Goal: Task Accomplishment & Management: Manage account settings

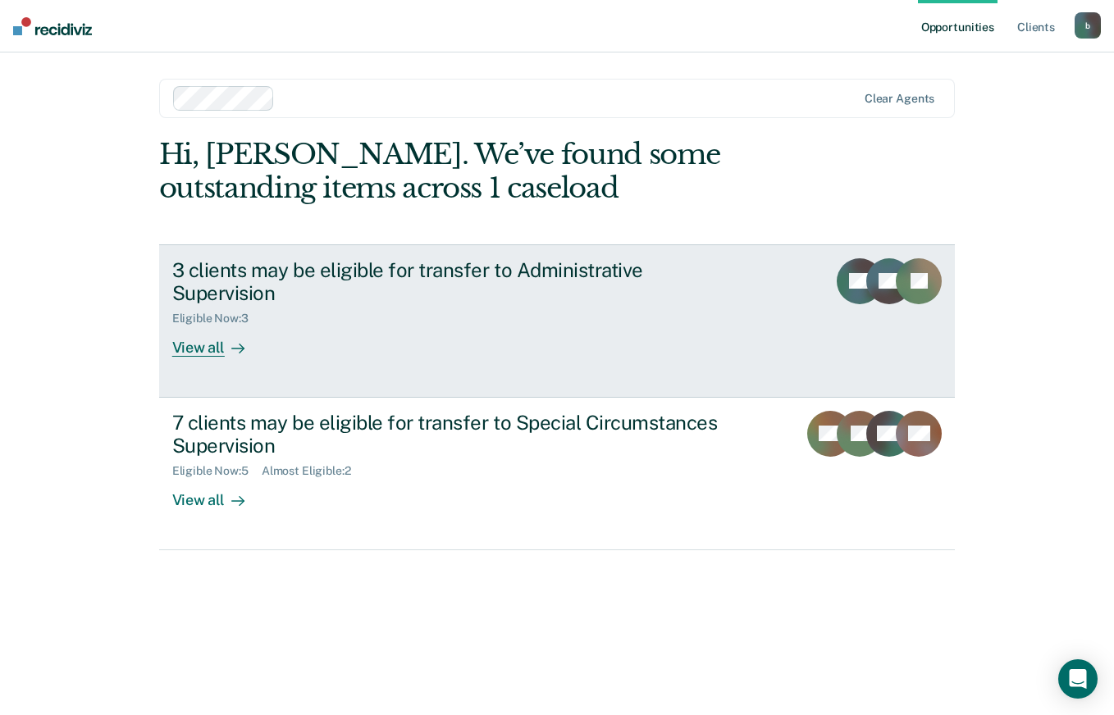
click at [544, 276] on div "3 clients may be eligible for transfer to Administrative Supervision" at bounding box center [460, 282] width 576 height 48
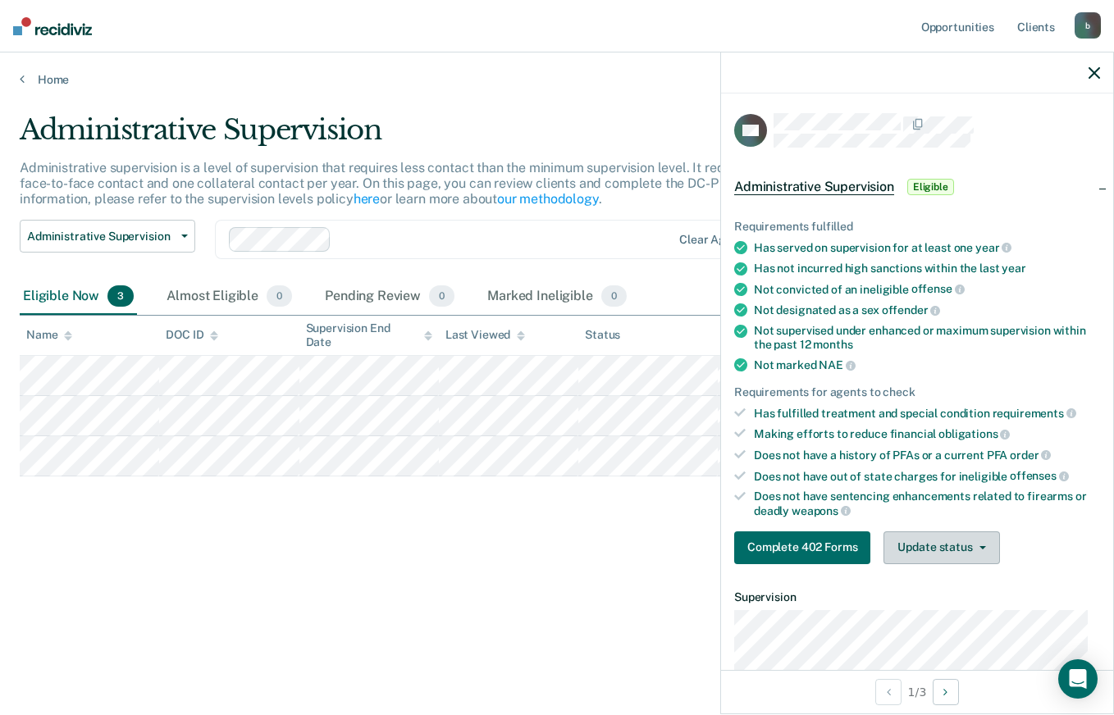
click at [948, 545] on button "Update status" at bounding box center [941, 547] width 116 height 33
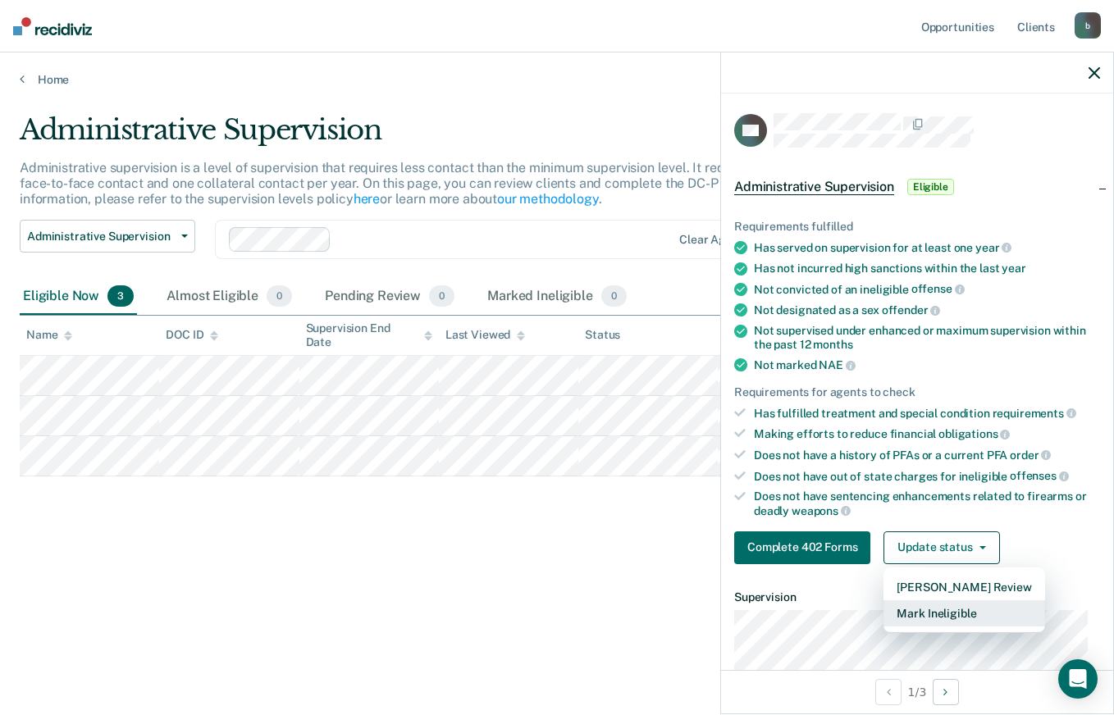
click at [923, 617] on button "Mark Ineligible" at bounding box center [963, 613] width 161 height 26
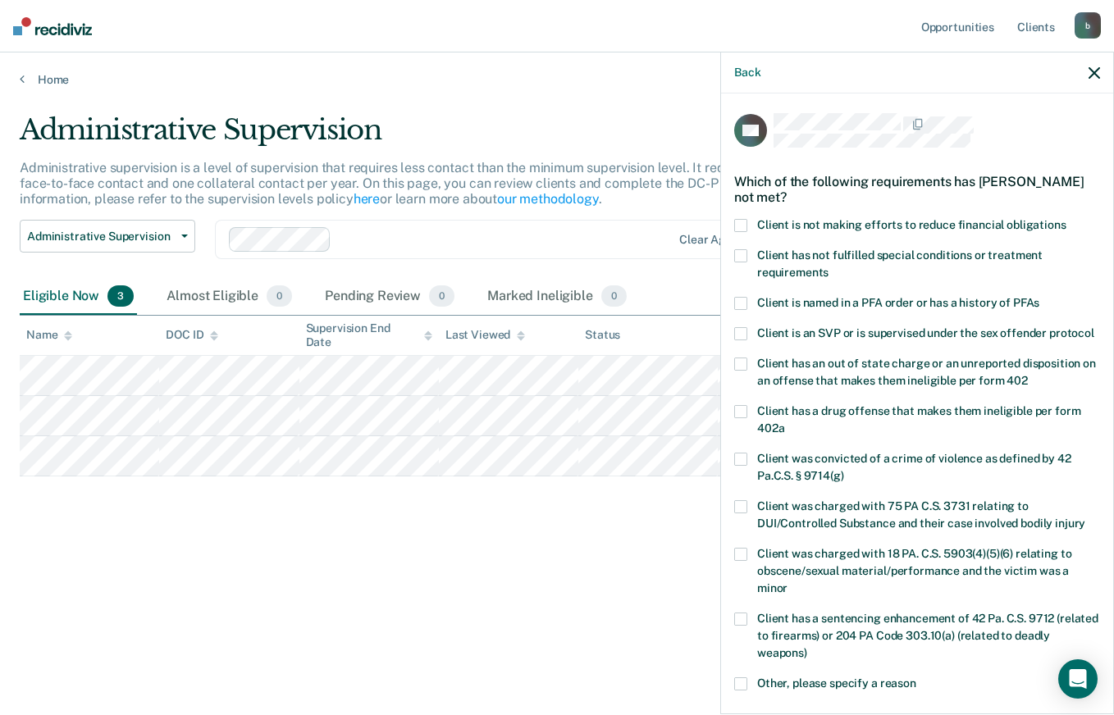
click at [992, 585] on span "Client was charged with 18 PA. C.S. 5903(4)(5)(6) relating to obscene/sexual ma…" at bounding box center [914, 571] width 314 height 48
click at [908, 572] on span "Client was charged with 18 PA. C.S. 5903(4)(5)(6) relating to obscene/sexual ma…" at bounding box center [914, 571] width 314 height 48
click at [738, 253] on span at bounding box center [740, 255] width 13 height 13
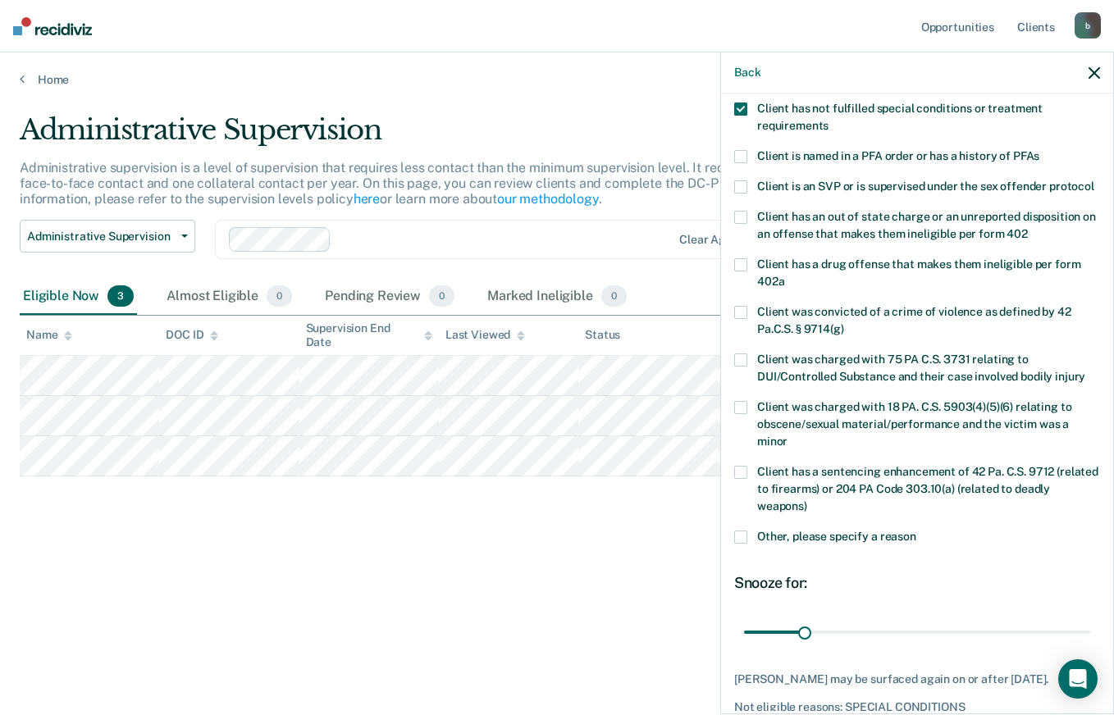
scroll to position [255, 0]
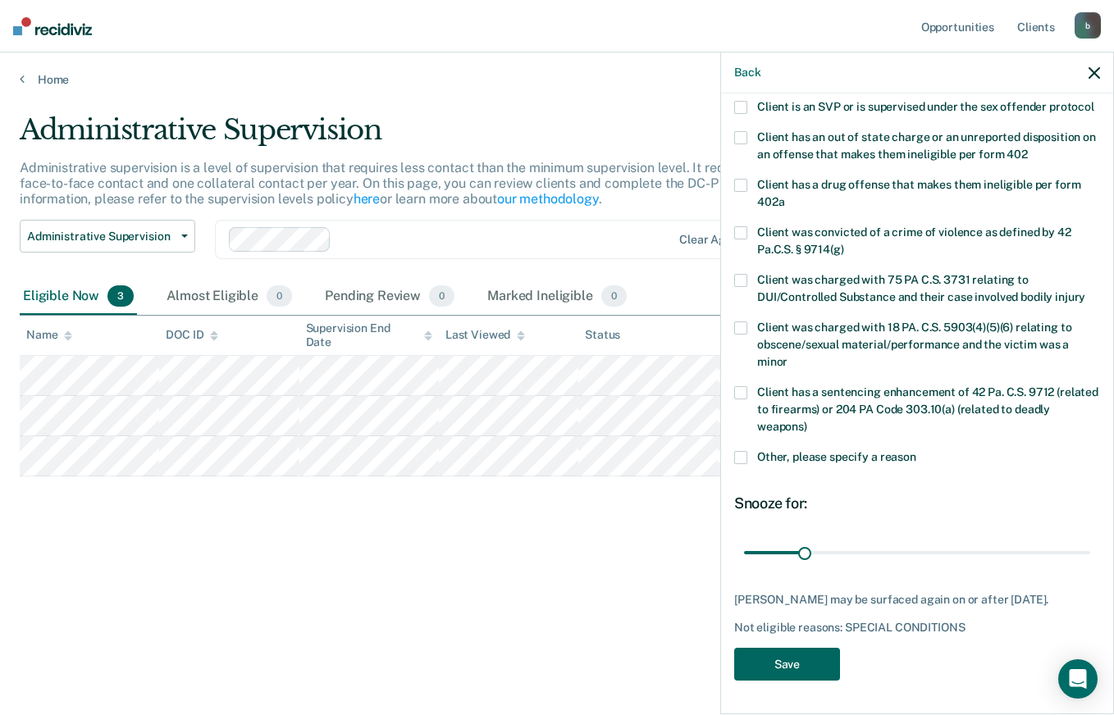
click at [785, 669] on button "Save" at bounding box center [787, 665] width 106 height 34
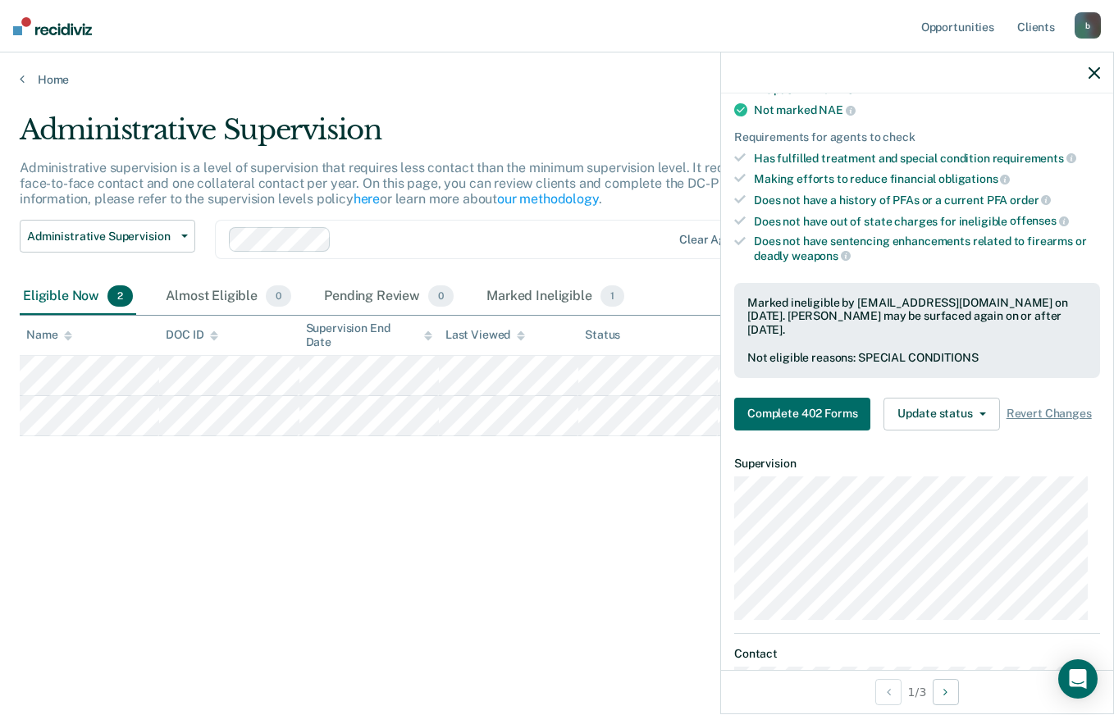
click at [1093, 73] on icon "button" at bounding box center [1093, 72] width 11 height 11
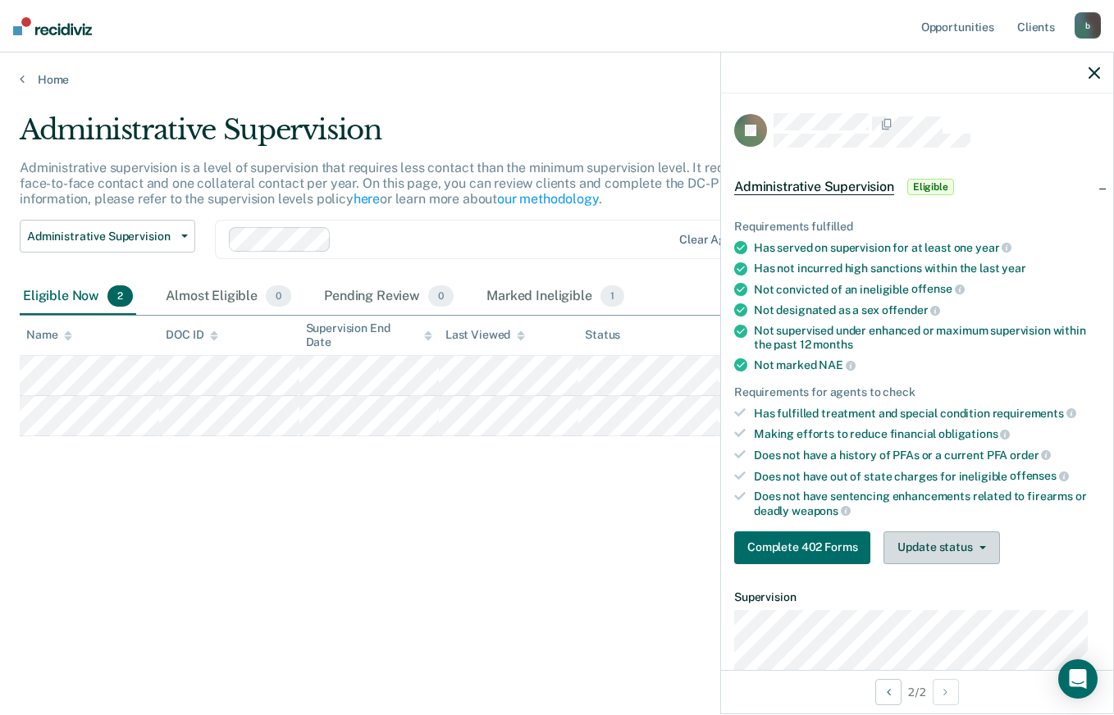
click at [931, 546] on button "Update status" at bounding box center [941, 547] width 116 height 33
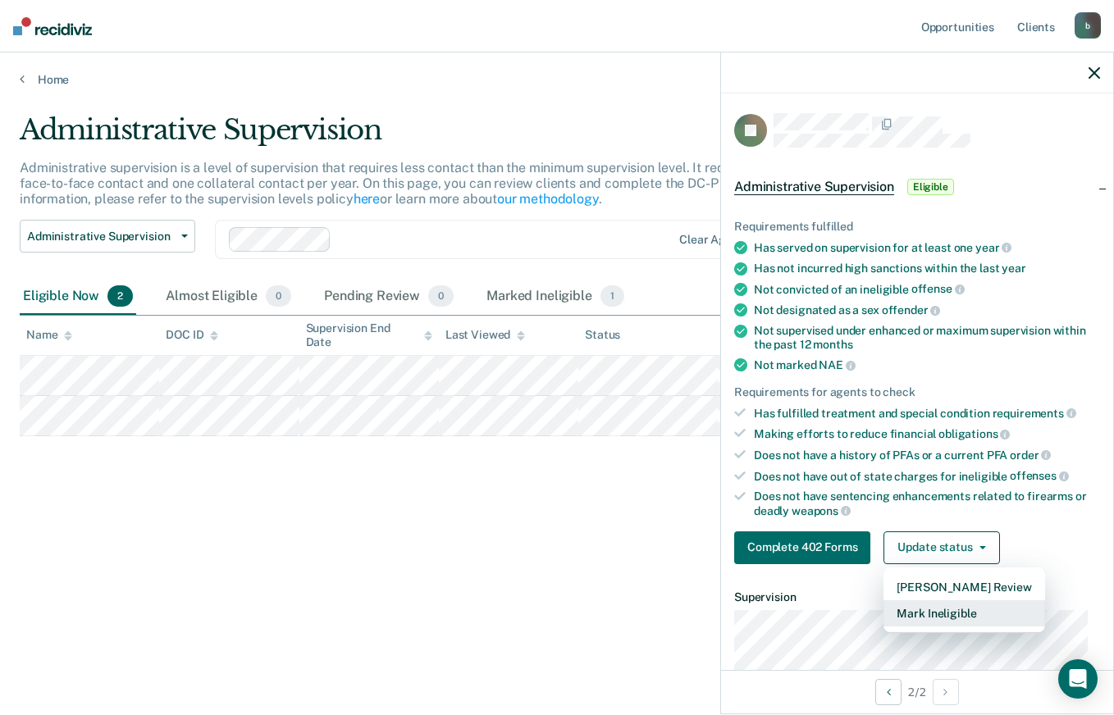
click at [945, 613] on button "Mark Ineligible" at bounding box center [963, 613] width 161 height 26
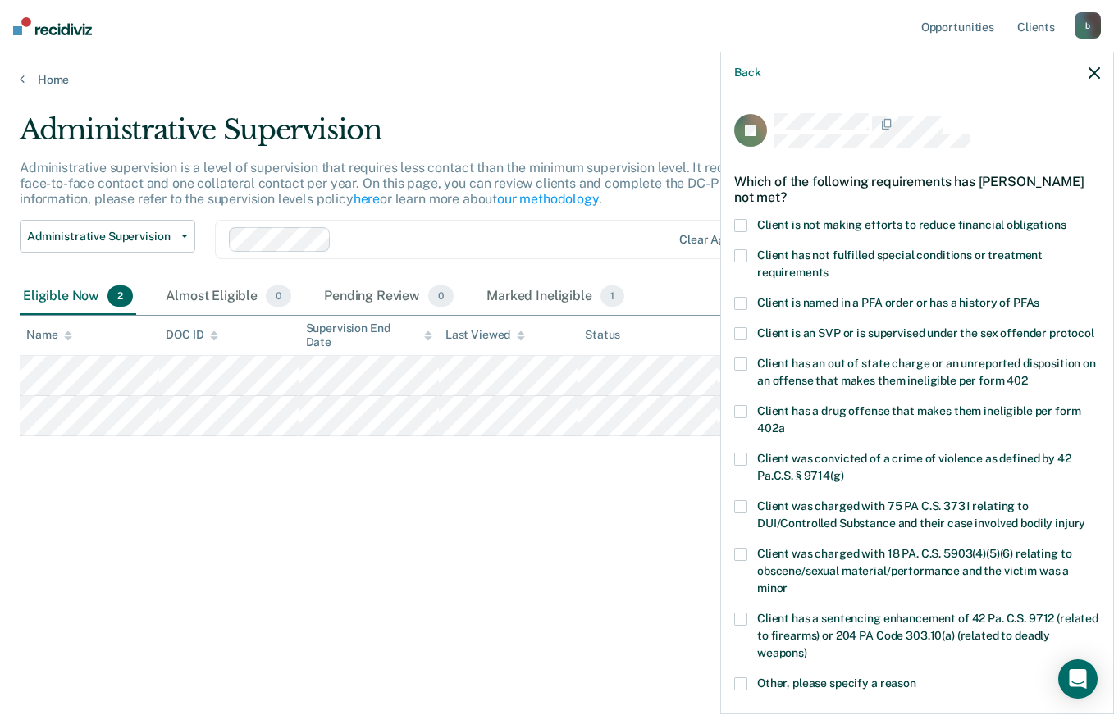
click at [739, 255] on span at bounding box center [740, 255] width 13 height 13
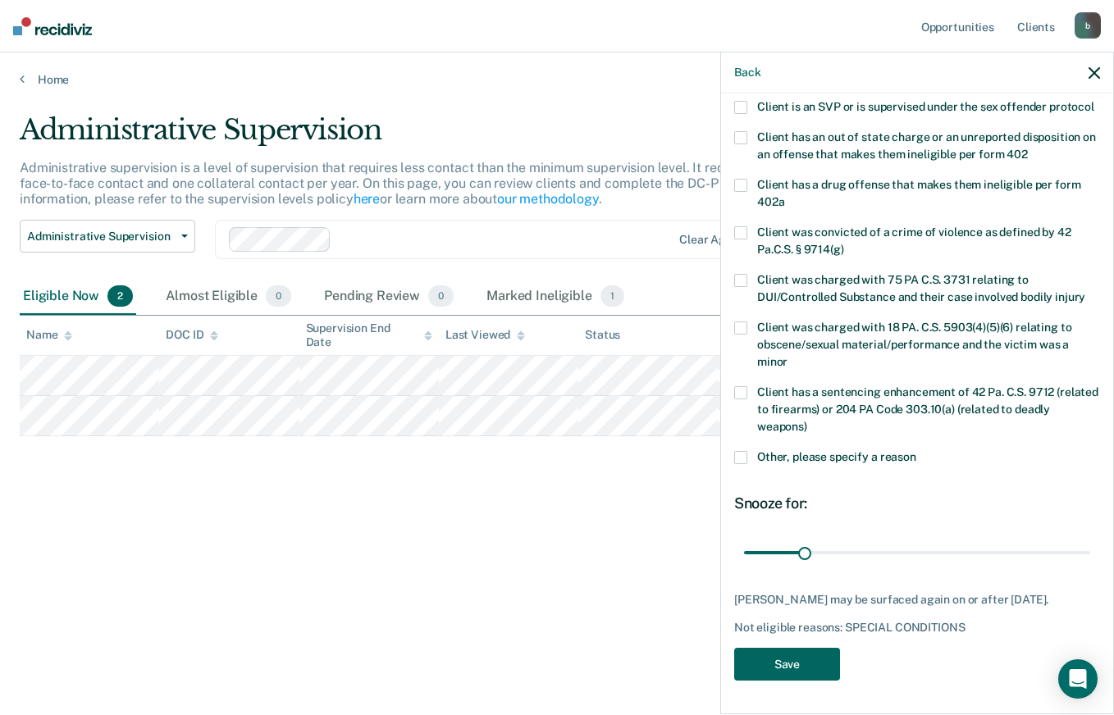
click at [789, 672] on button "Save" at bounding box center [787, 665] width 106 height 34
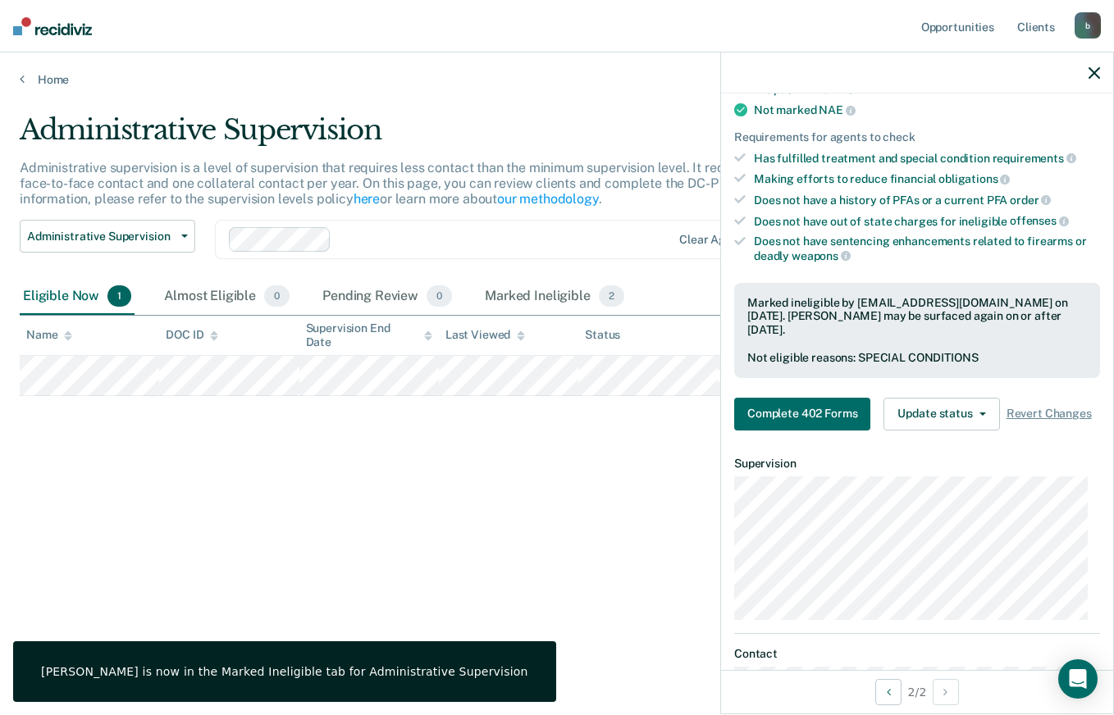
click at [415, 481] on div "Administrative Supervision Administrative supervision is a level of supervision…" at bounding box center [557, 352] width 1074 height 479
click at [1095, 75] on icon "button" at bounding box center [1093, 72] width 11 height 11
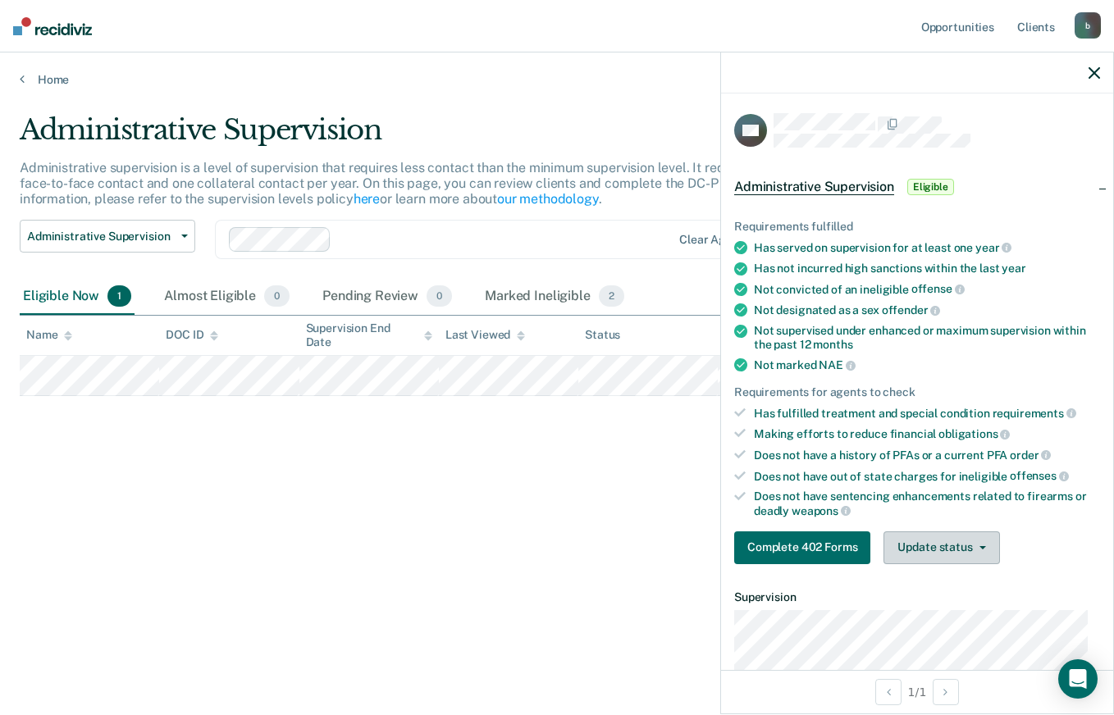
click at [930, 549] on button "Update status" at bounding box center [941, 547] width 116 height 33
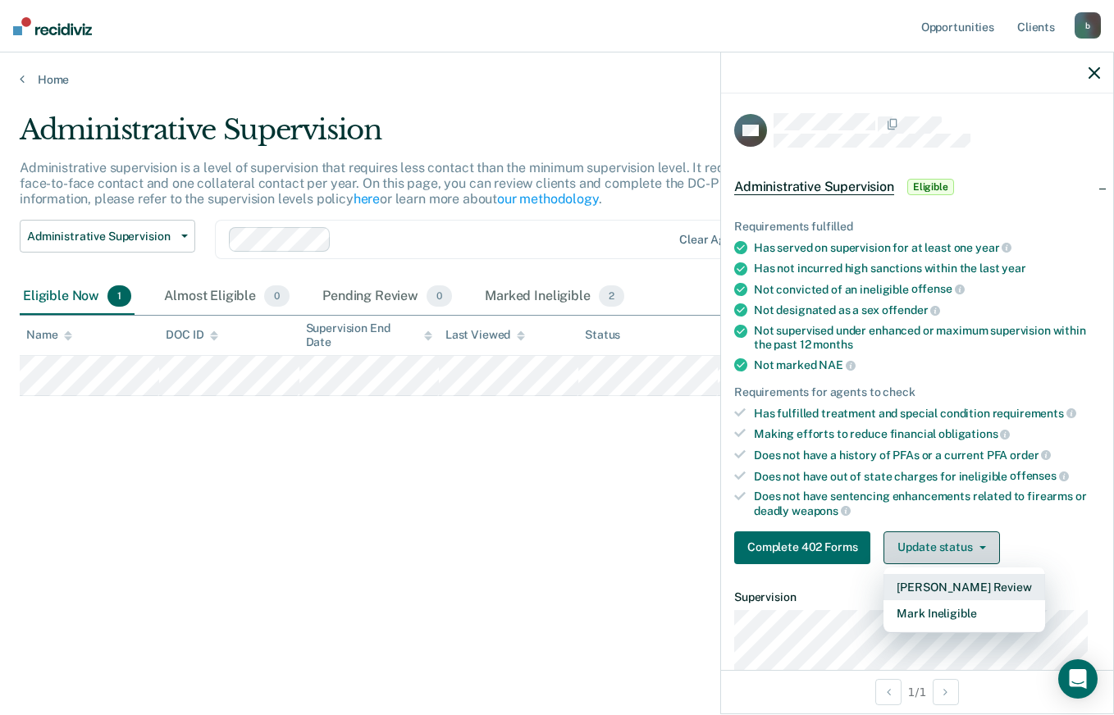
click at [922, 612] on button "Mark Ineligible" at bounding box center [963, 613] width 161 height 26
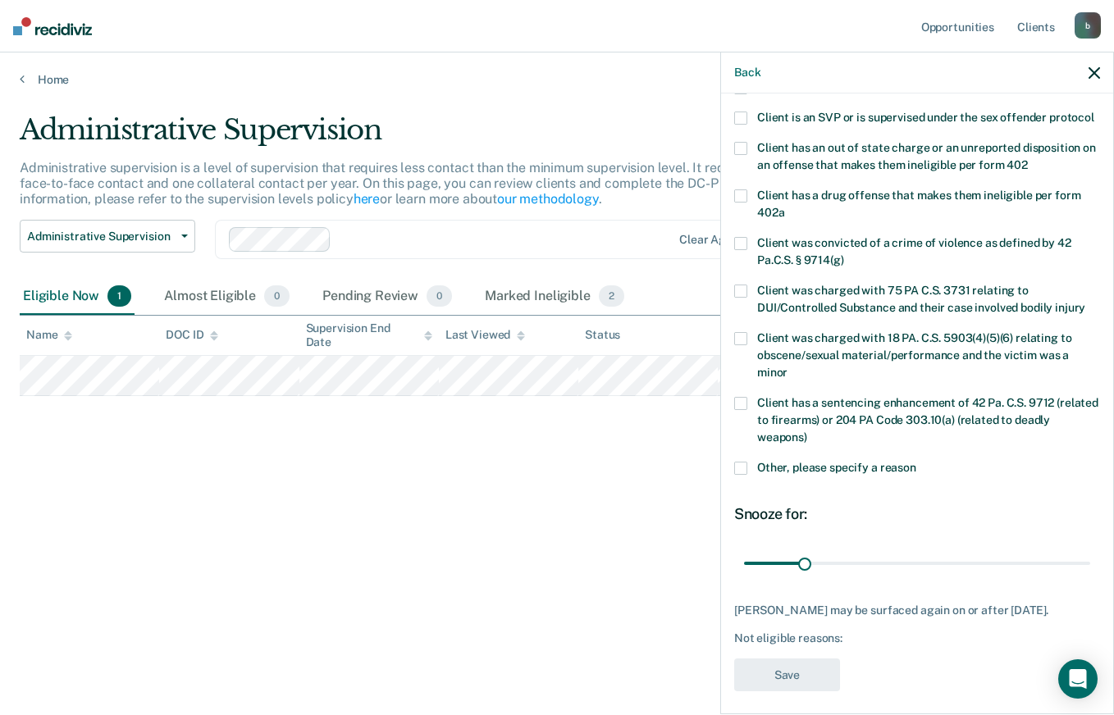
scroll to position [241, 0]
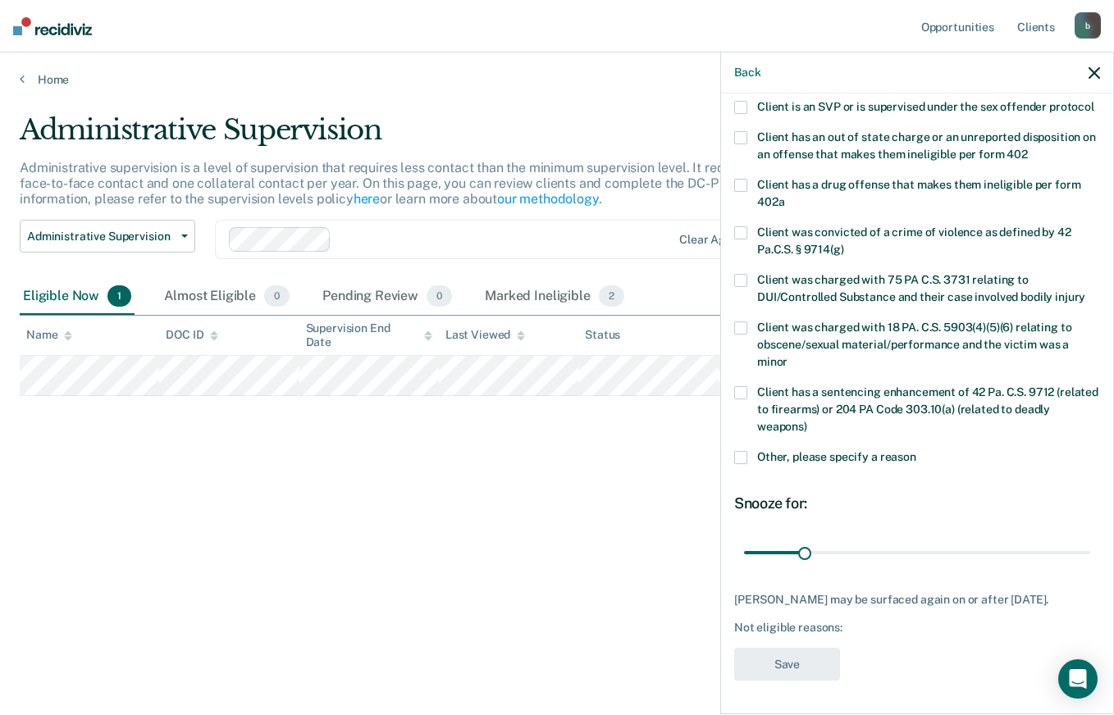
click at [748, 458] on label "Other, please specify a reason" at bounding box center [917, 459] width 366 height 17
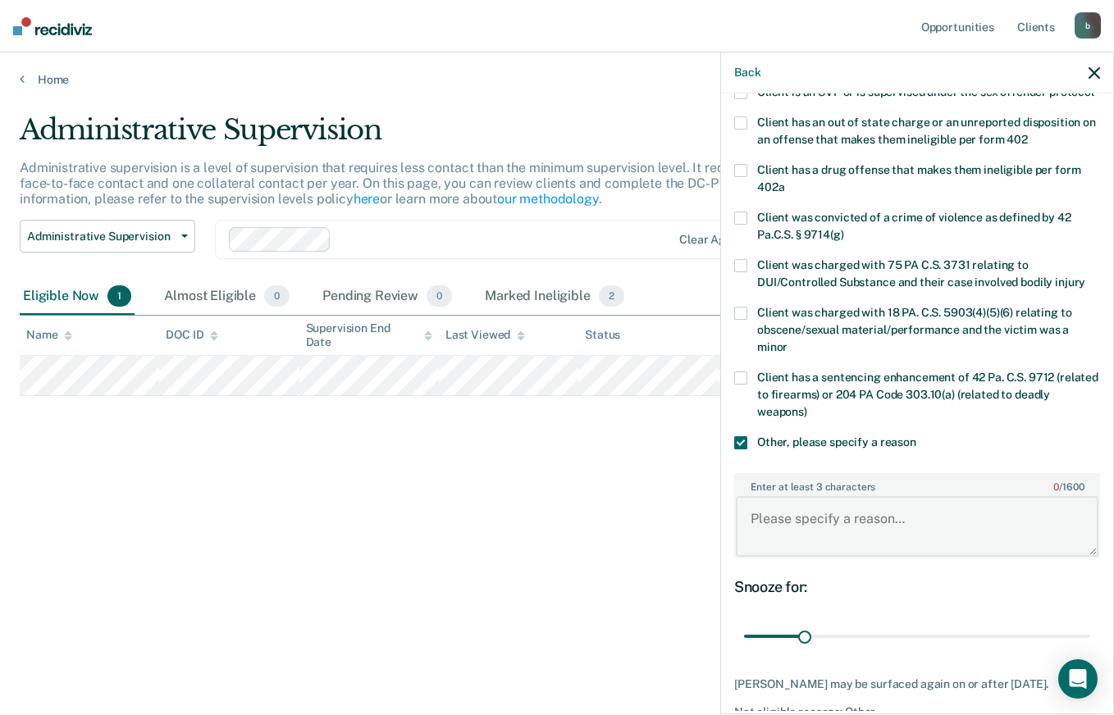
click at [807, 535] on textarea "Enter at least 3 characters 0 / 1600" at bounding box center [917, 526] width 362 height 61
type textarea "s"
type textarea "p"
click at [541, 483] on div "Administrative Supervision Administrative supervision is a level of supervision…" at bounding box center [557, 352] width 1074 height 479
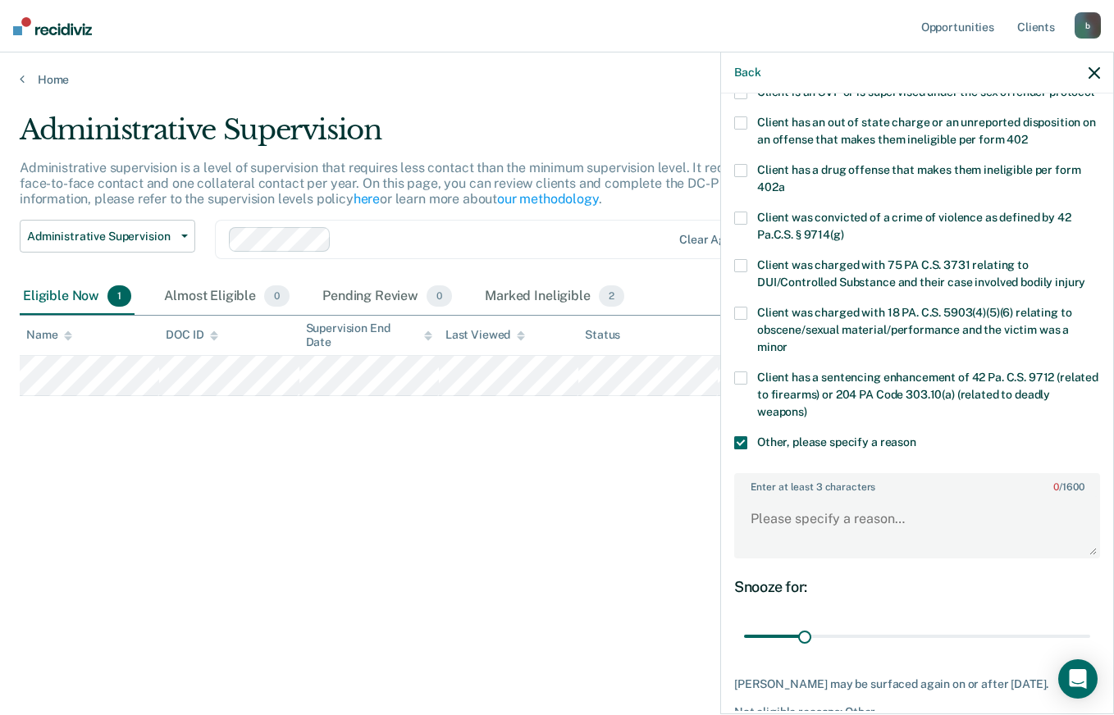
click at [744, 449] on span at bounding box center [740, 442] width 13 height 13
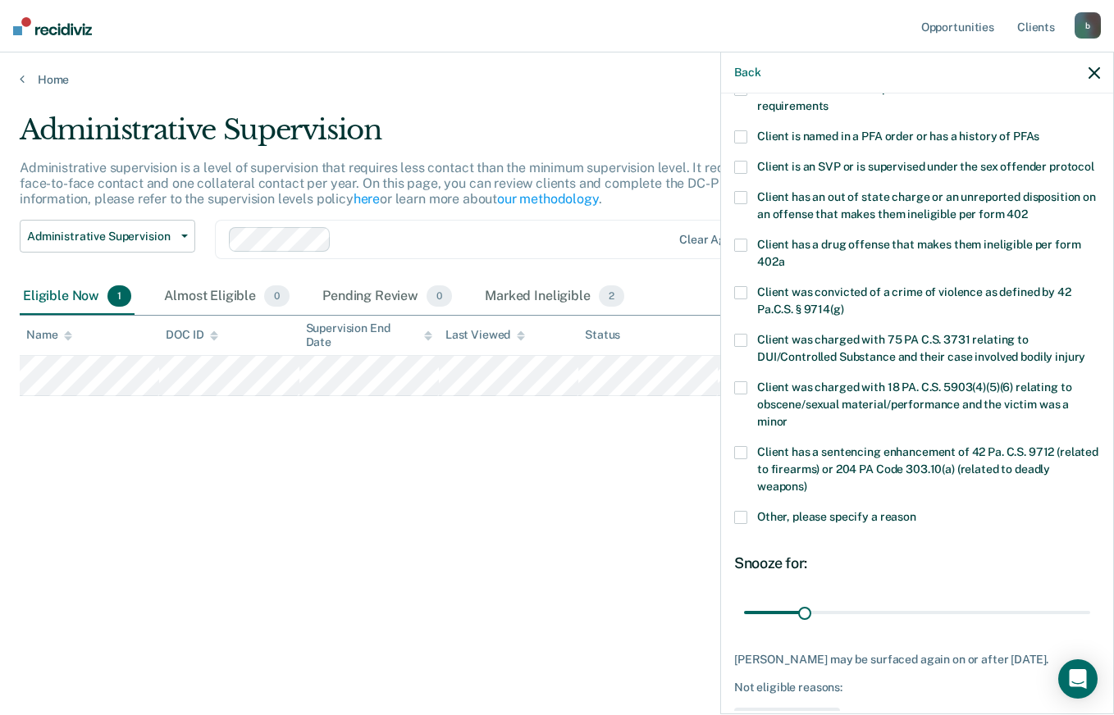
scroll to position [0, 0]
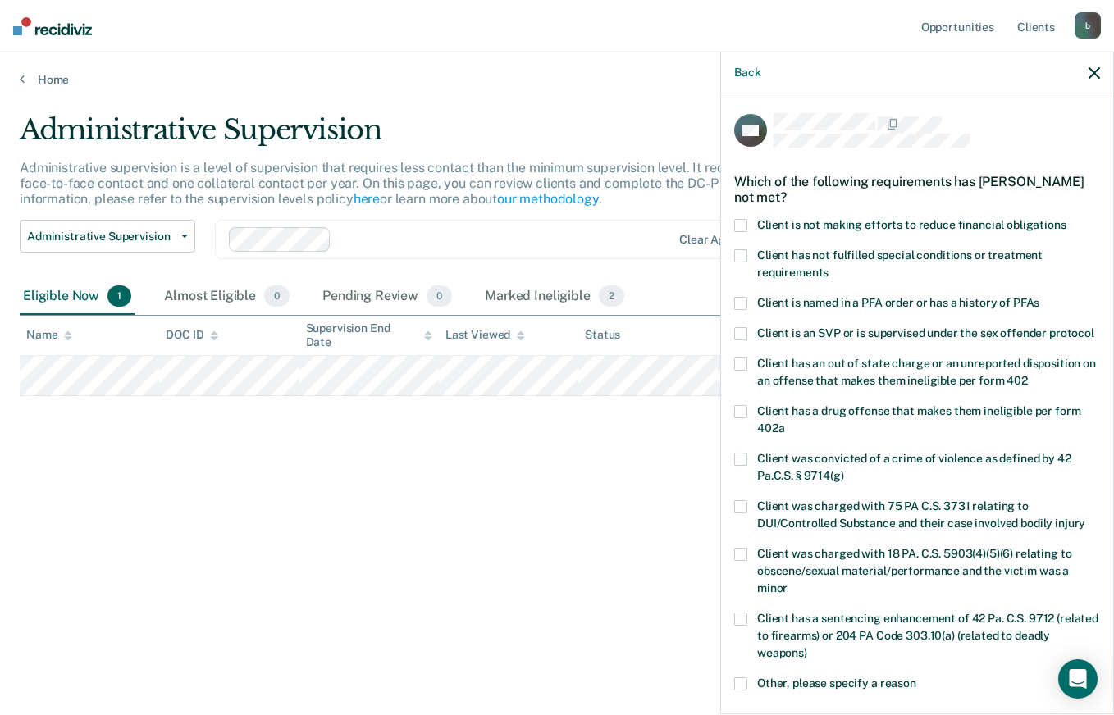
click at [1092, 73] on icon "button" at bounding box center [1093, 72] width 11 height 11
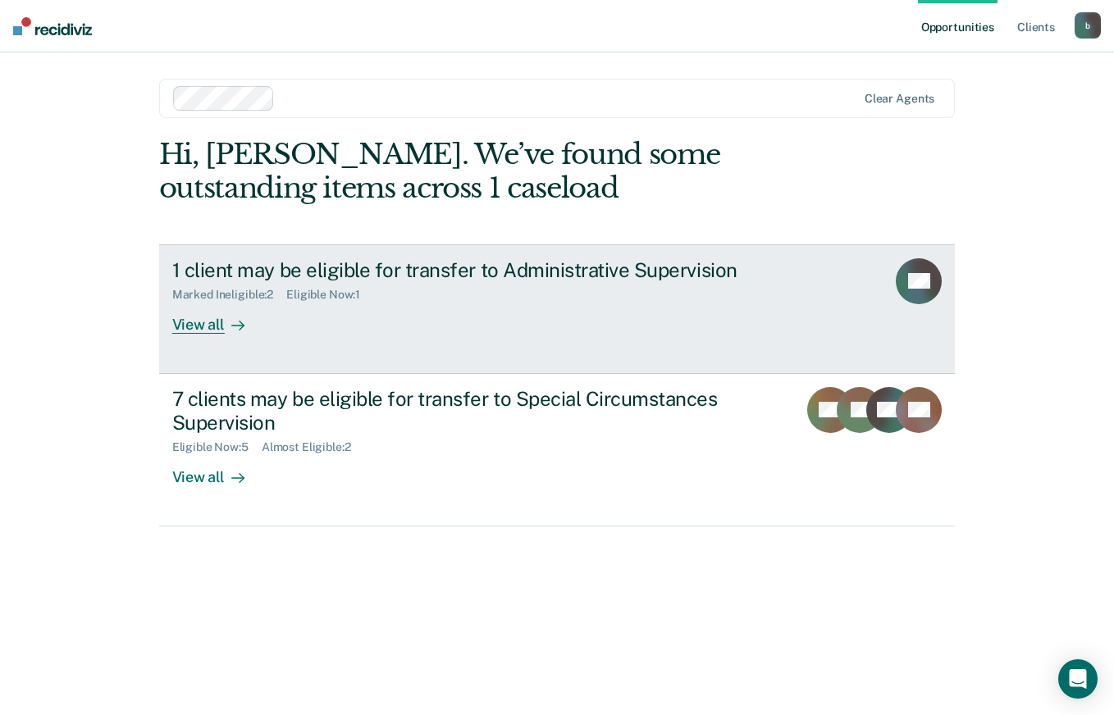
click at [563, 271] on div "1 client may be eligible for transfer to Administrative Supervision" at bounding box center [460, 270] width 576 height 24
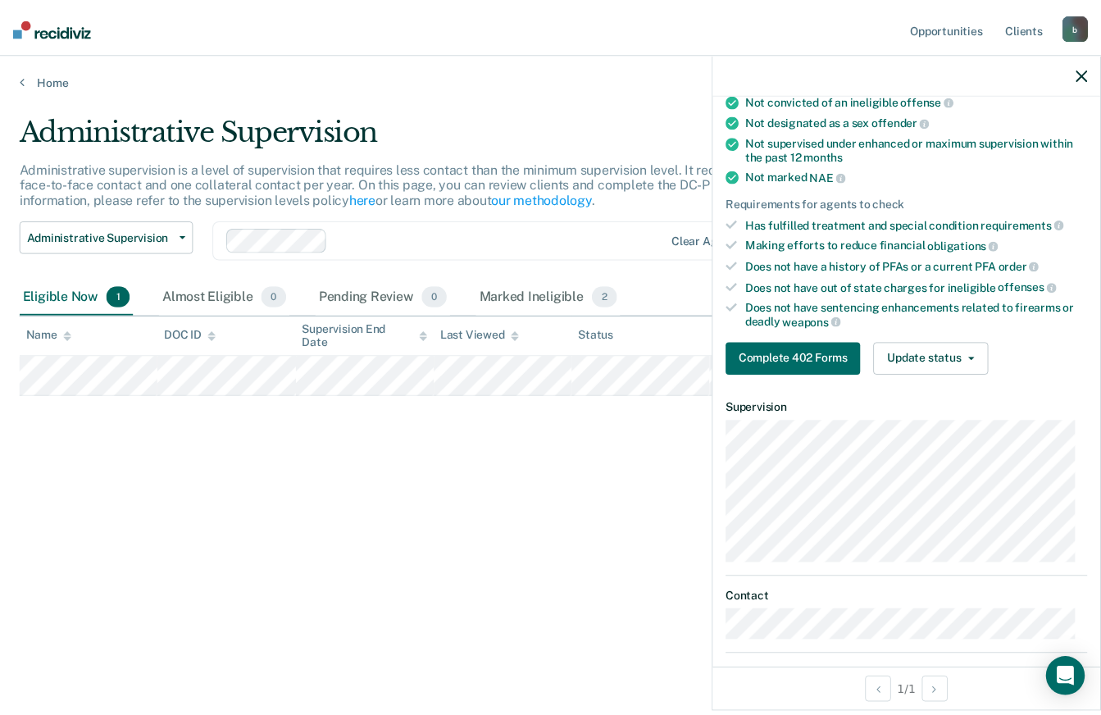
scroll to position [194, 0]
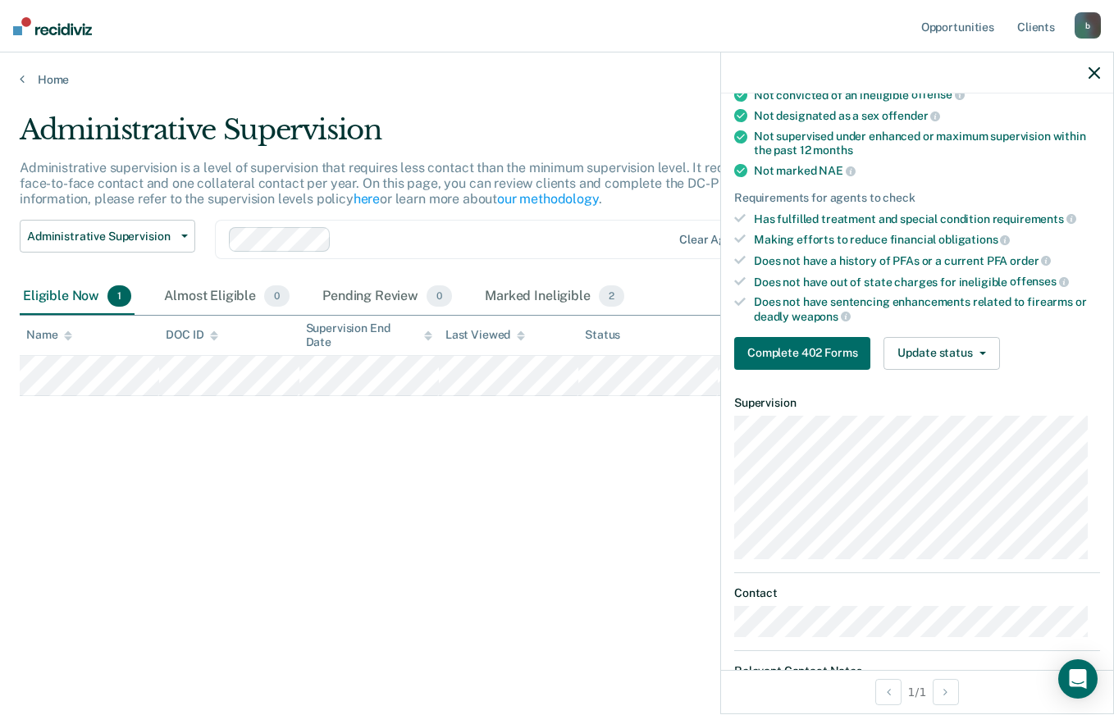
click at [1096, 72] on icon "button" at bounding box center [1093, 72] width 11 height 11
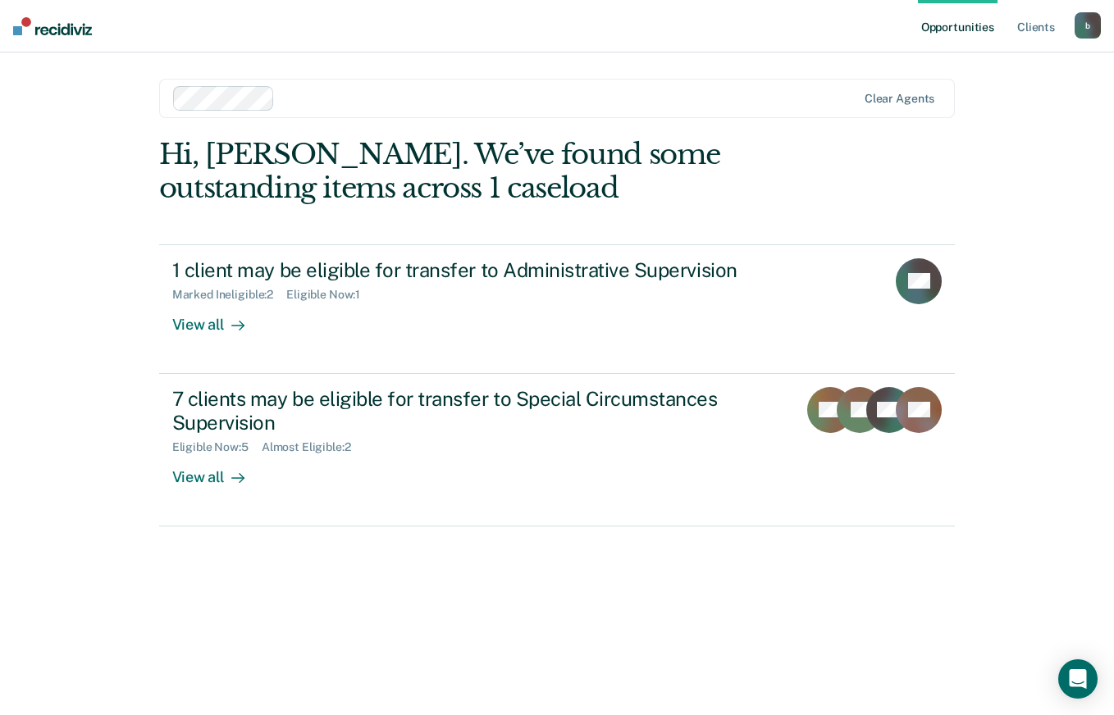
click at [341, 394] on div "7 clients may be eligible for transfer to Special Circumstances Supervision" at bounding box center [460, 411] width 576 height 48
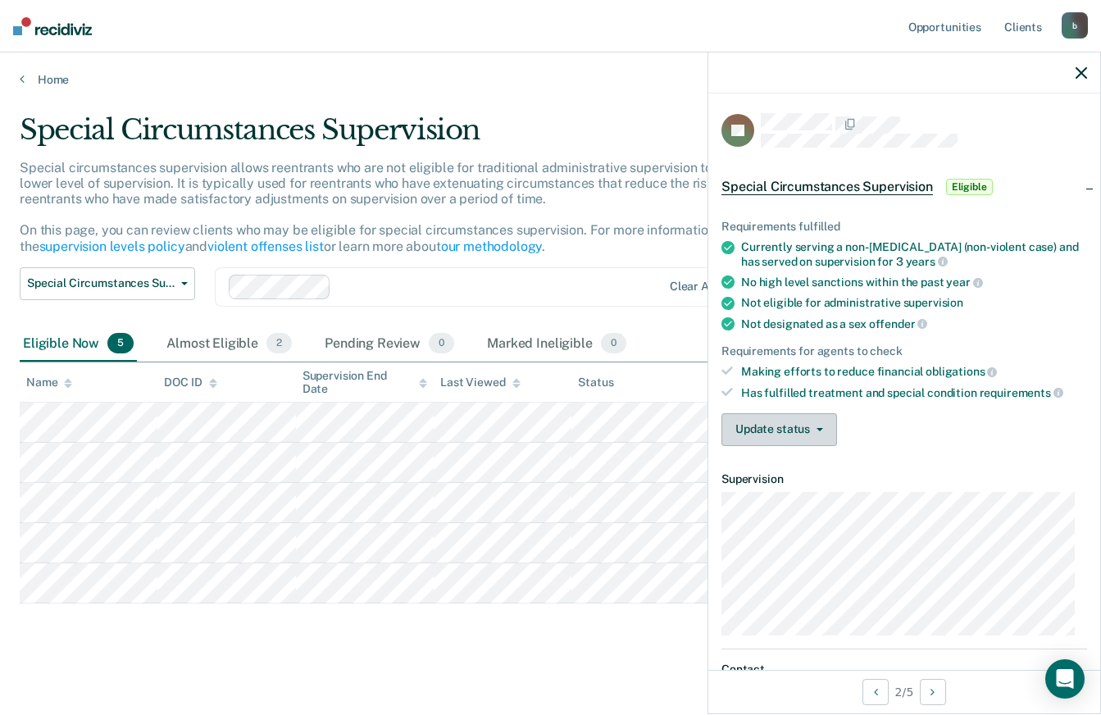
click at [814, 429] on span "button" at bounding box center [816, 429] width 13 height 3
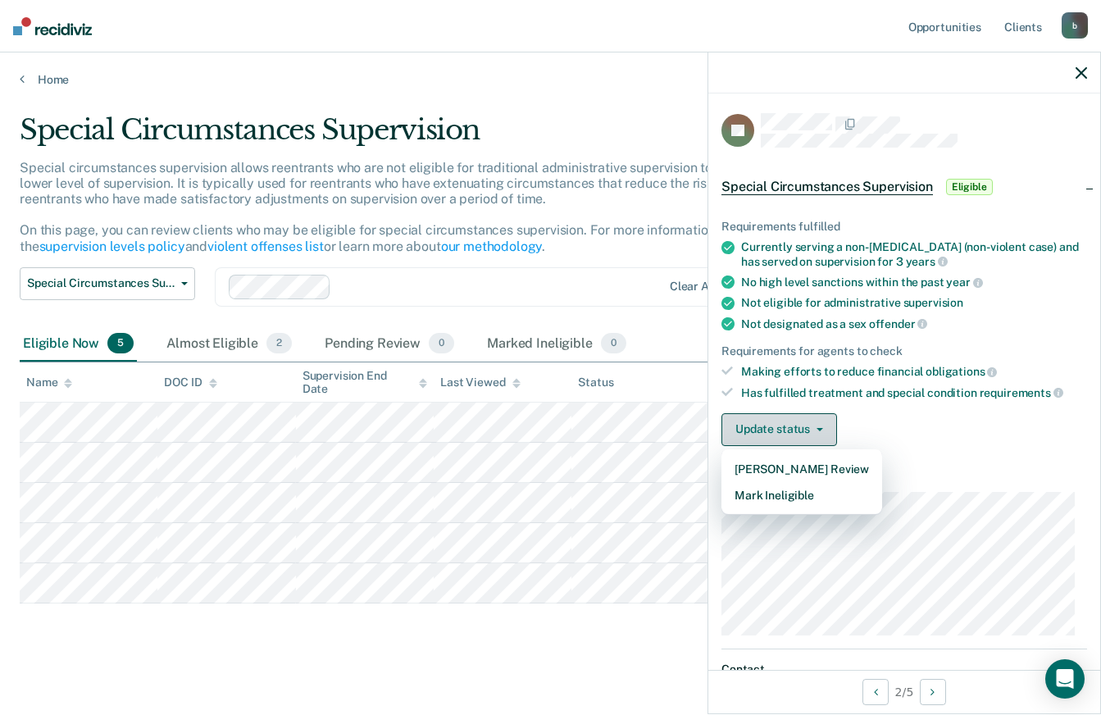
click at [781, 498] on button "Mark Ineligible" at bounding box center [802, 495] width 161 height 26
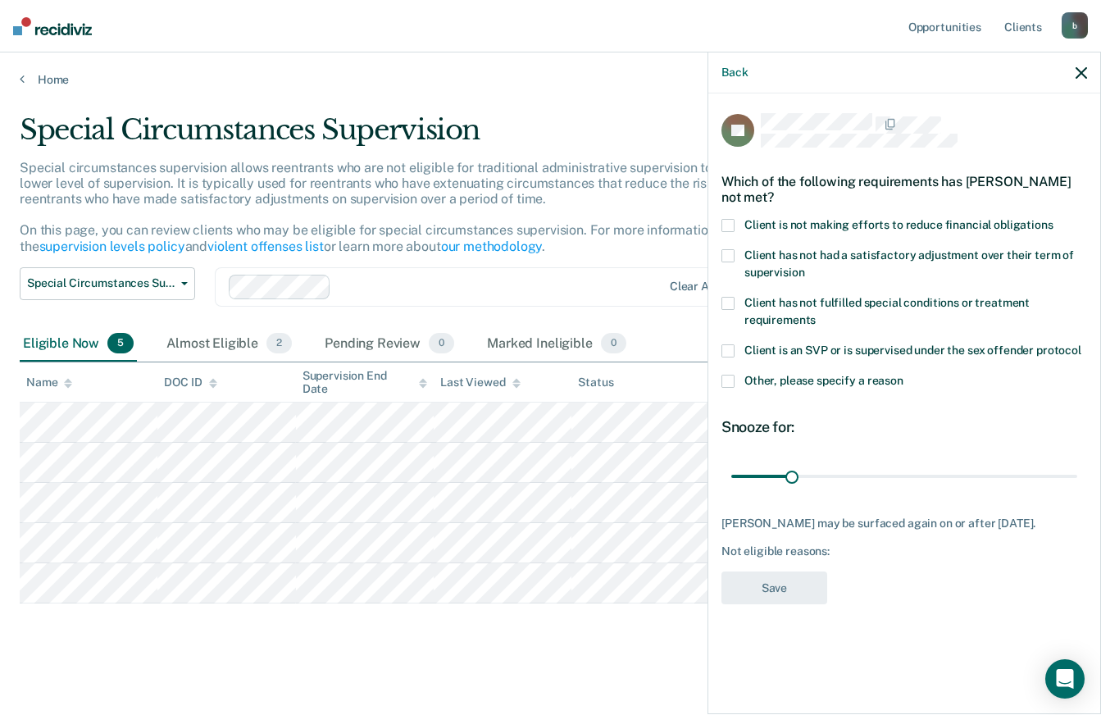
click at [728, 379] on span at bounding box center [728, 381] width 13 height 13
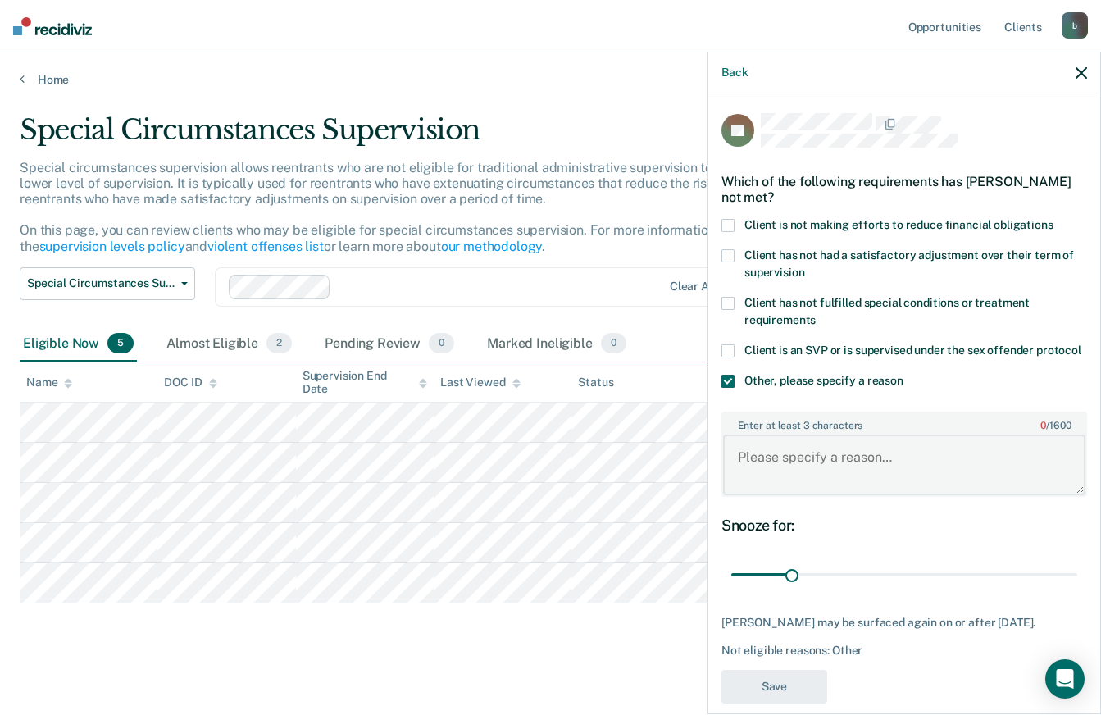
click at [800, 474] on textarea "Enter at least 3 characters 0 / 1600" at bounding box center [904, 465] width 362 height 61
type textarea "j"
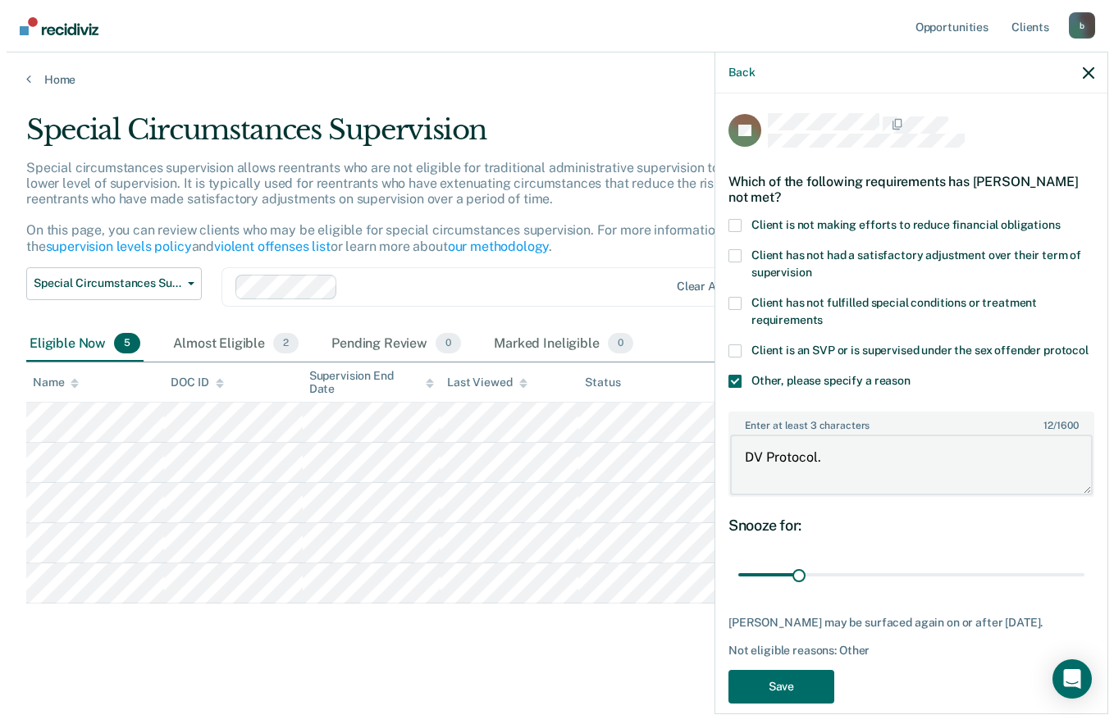
scroll to position [52, 0]
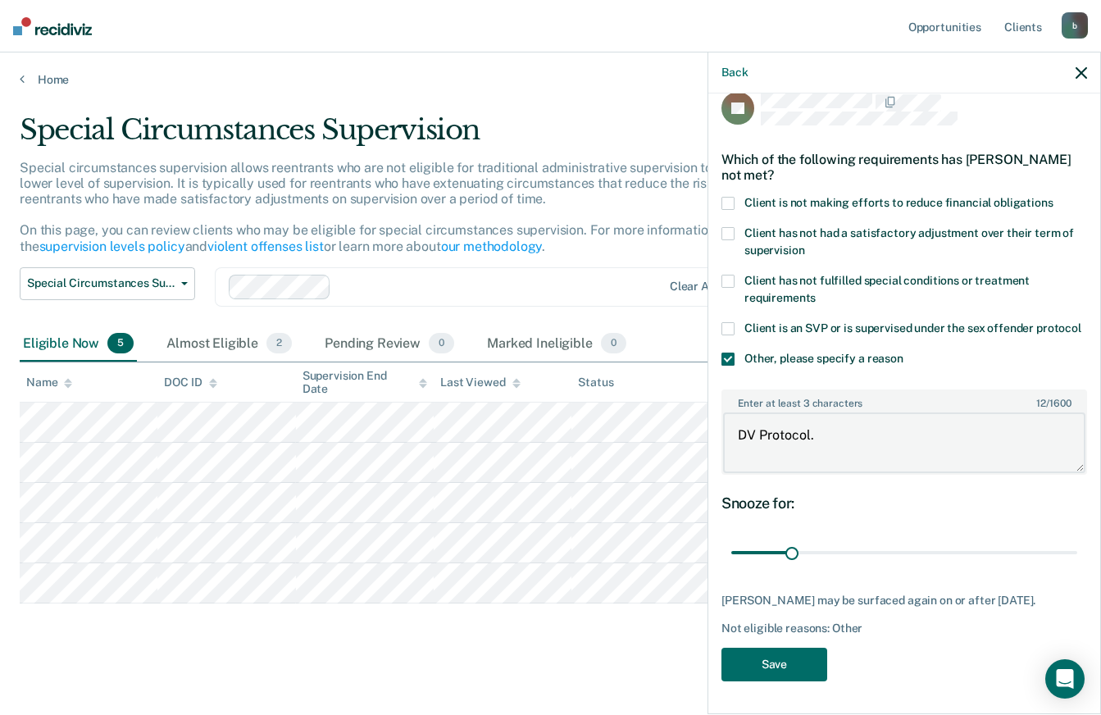
type textarea "DV Protocol."
click at [771, 669] on button "Save" at bounding box center [775, 665] width 106 height 34
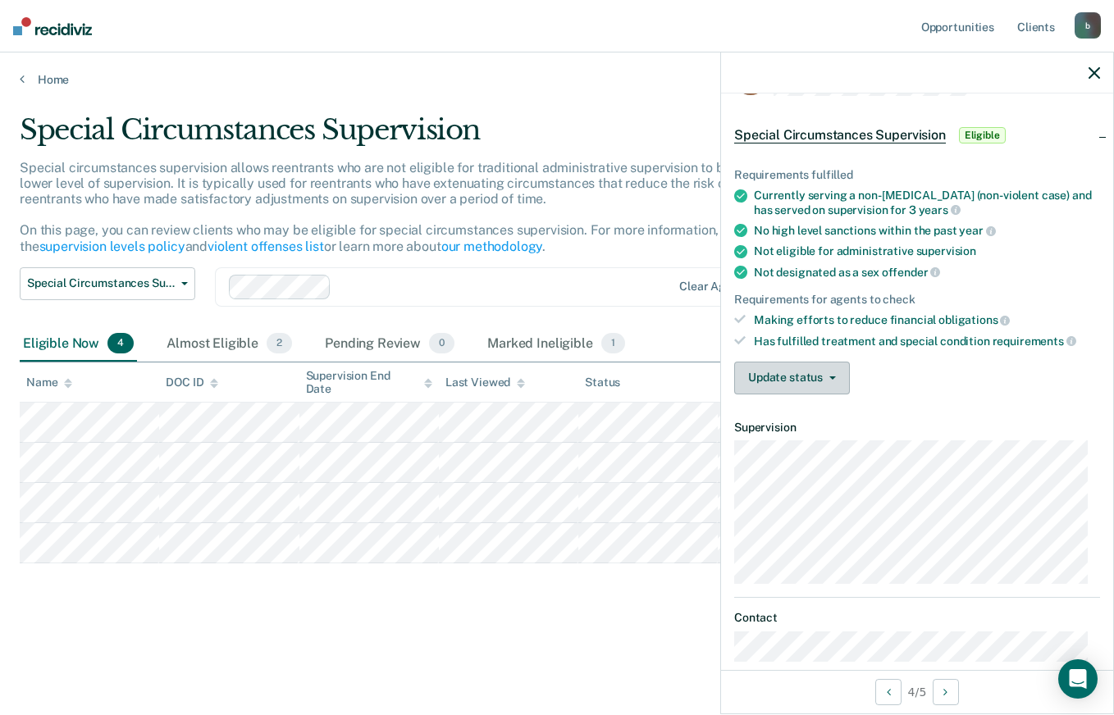
click at [829, 376] on icon "button" at bounding box center [832, 377] width 7 height 3
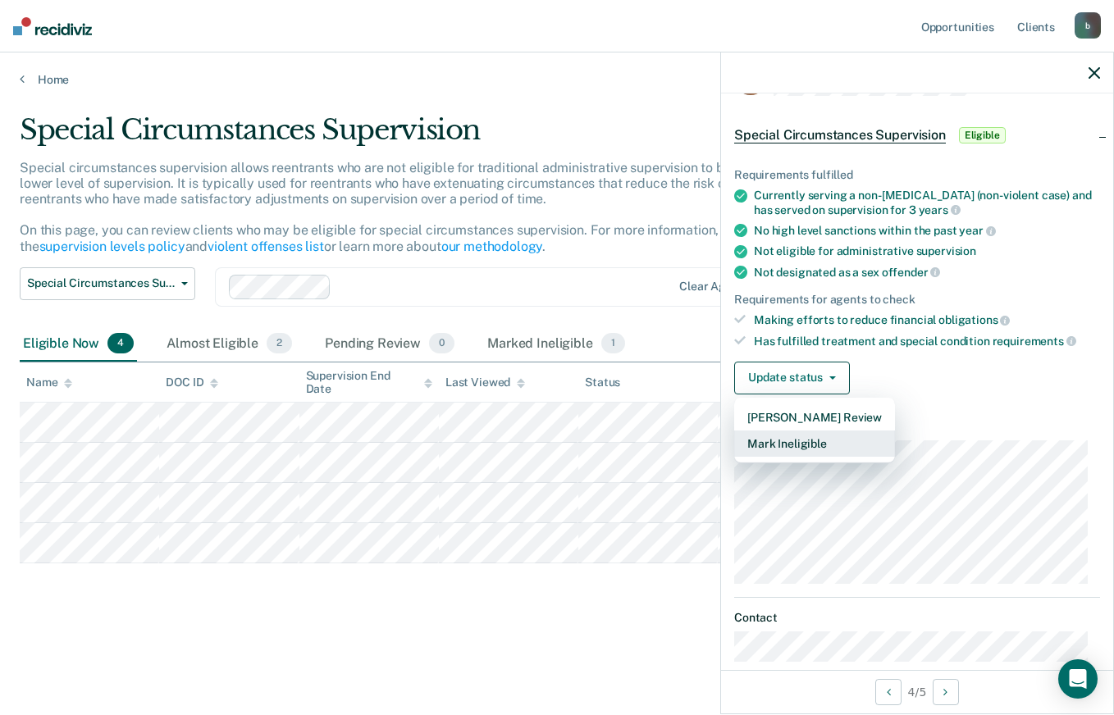
click at [793, 445] on button "Mark Ineligible" at bounding box center [814, 444] width 161 height 26
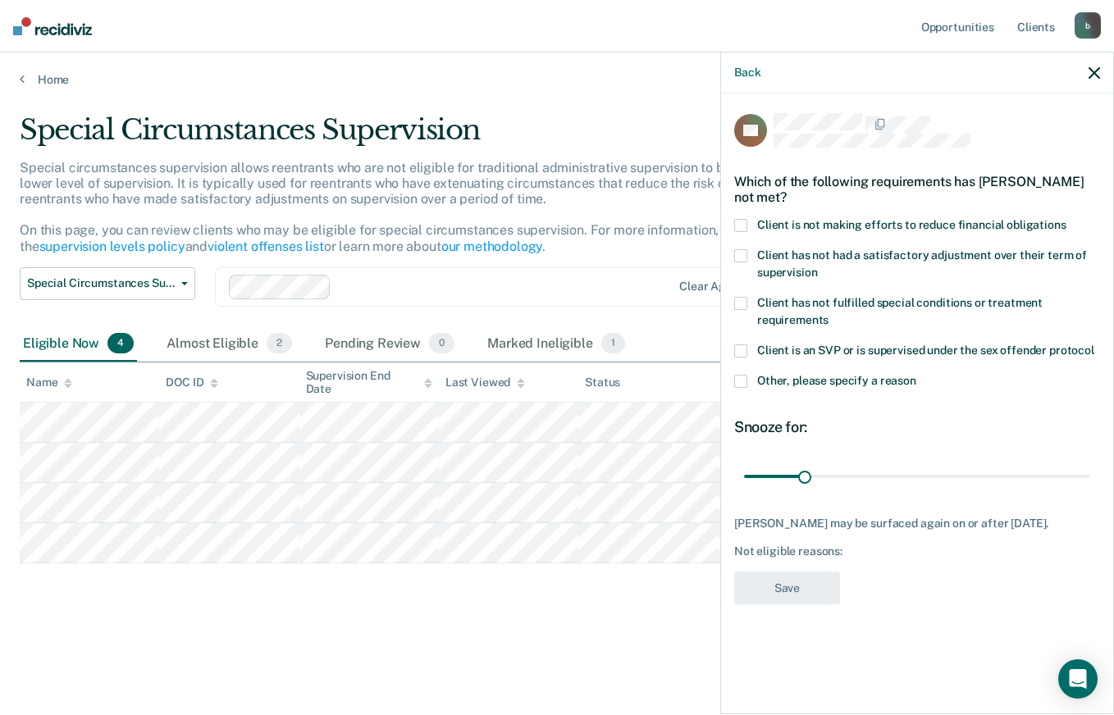
click at [746, 384] on span at bounding box center [740, 381] width 13 height 13
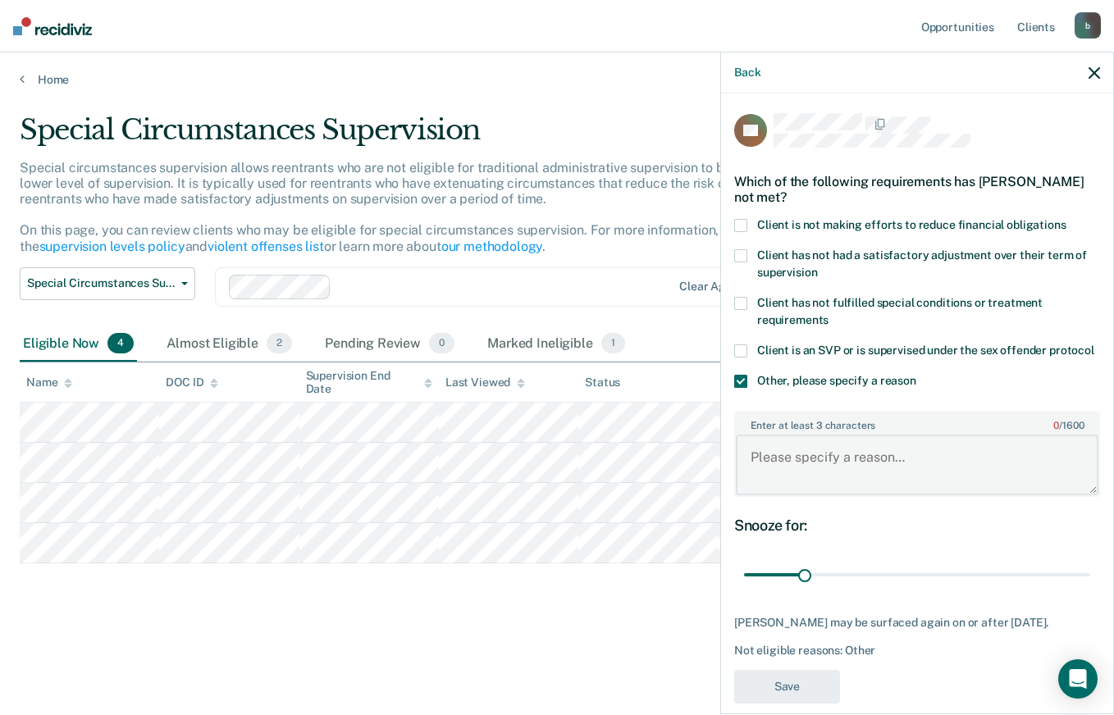
click at [804, 495] on textarea "Enter at least 3 characters 0 / 1600" at bounding box center [917, 465] width 362 height 61
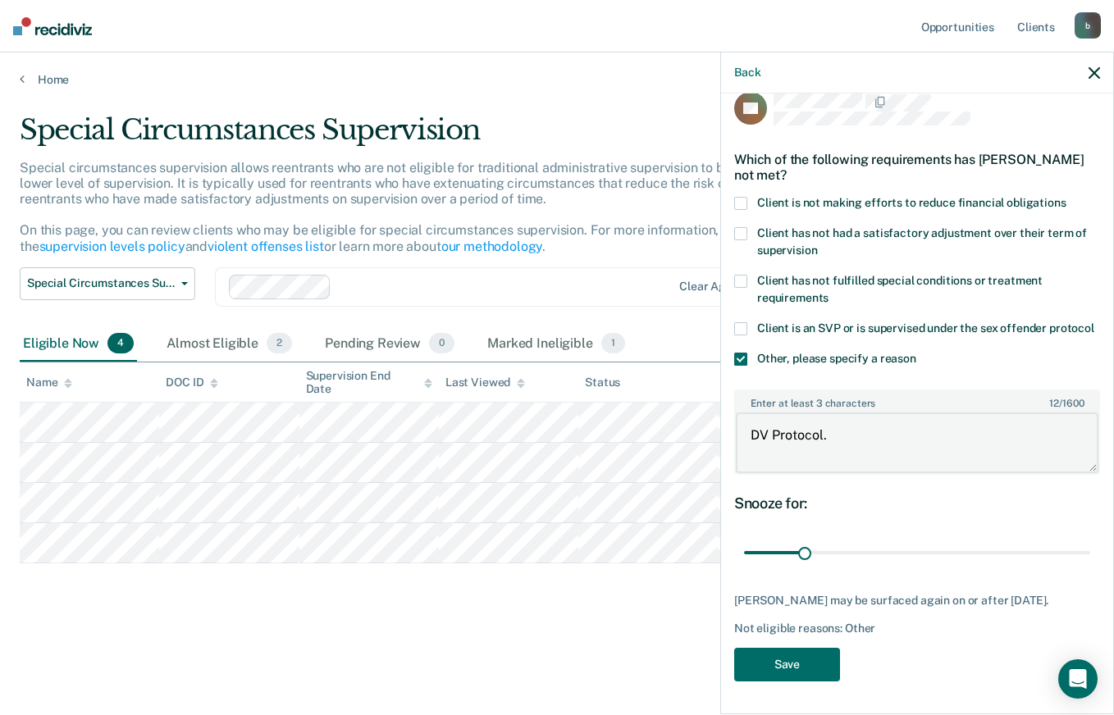
scroll to position [51, 0]
type textarea "DV Protocol."
click at [803, 665] on button "Save" at bounding box center [787, 665] width 106 height 34
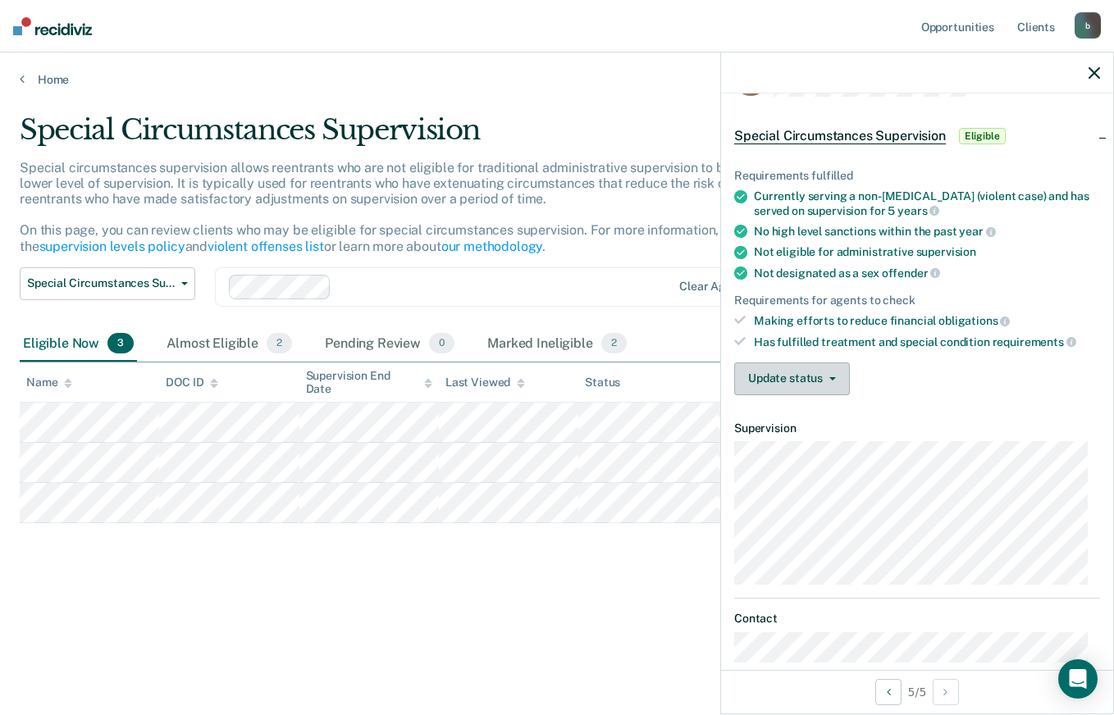
click at [803, 376] on button "Update status" at bounding box center [792, 378] width 116 height 33
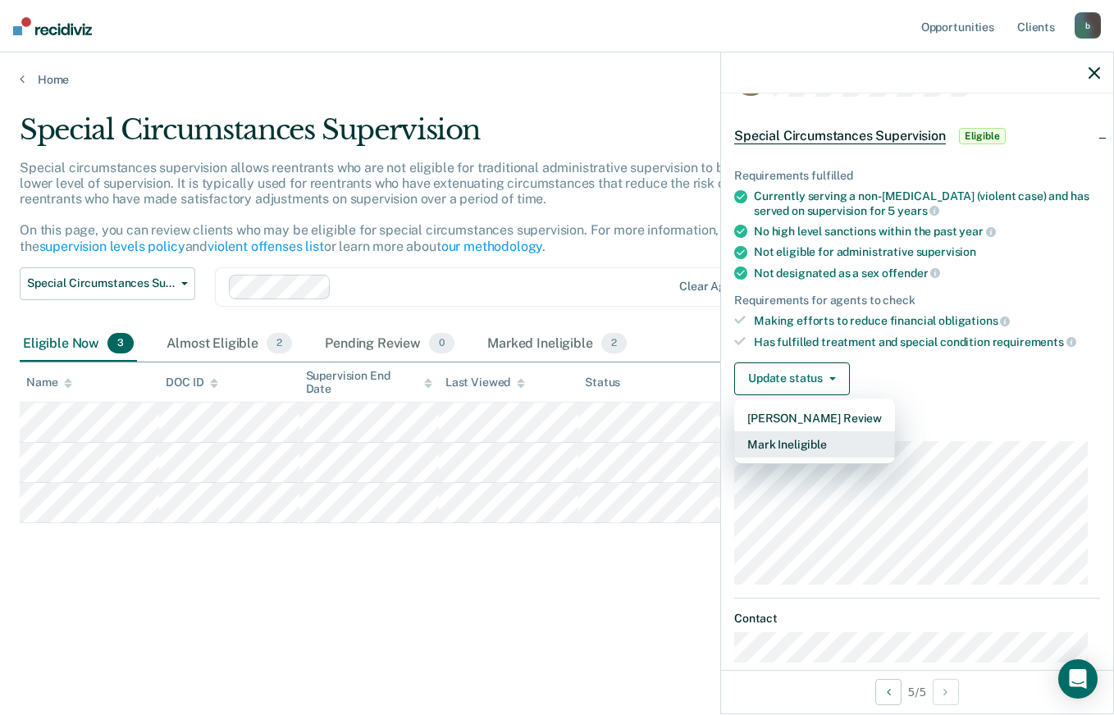
click at [798, 446] on button "Mark Ineligible" at bounding box center [814, 444] width 161 height 26
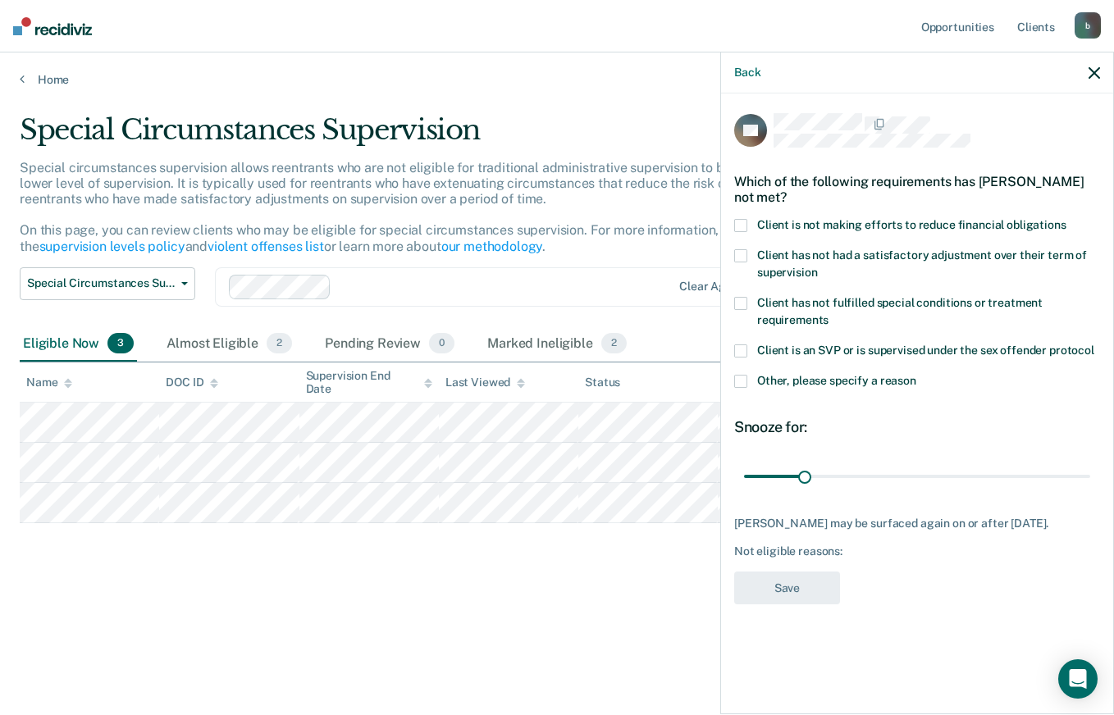
click at [745, 382] on span at bounding box center [740, 381] width 13 height 13
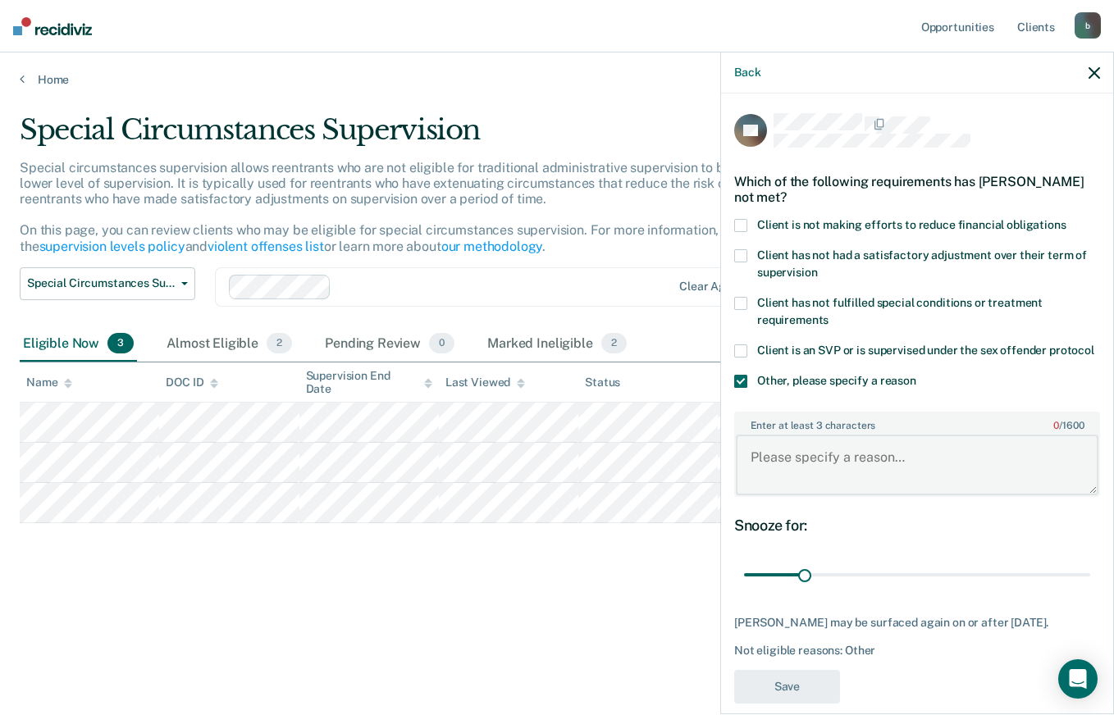
click at [809, 475] on textarea "Enter at least 3 characters 0 / 1600" at bounding box center [917, 465] width 362 height 61
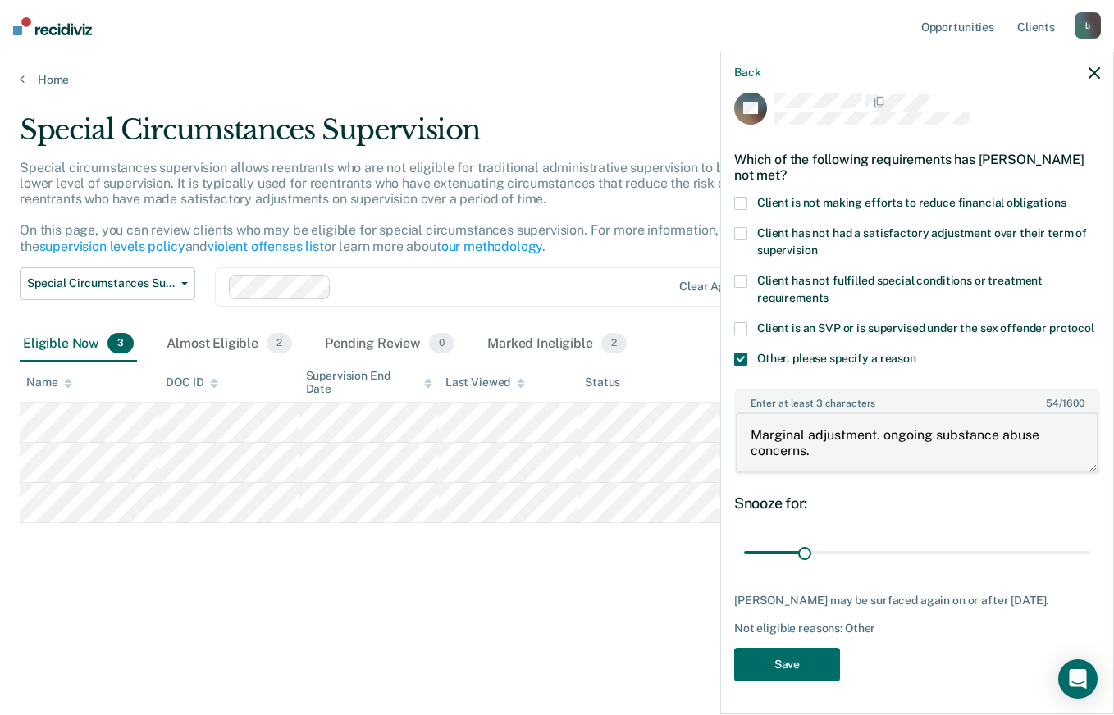
click at [1047, 421] on textarea "Marginal adjustment. ongoing substance abuse concerns." at bounding box center [917, 442] width 362 height 61
type textarea "Marginal adjustment. ongoing substance abuse and financial concerns."
click at [790, 668] on button "Save" at bounding box center [787, 665] width 106 height 34
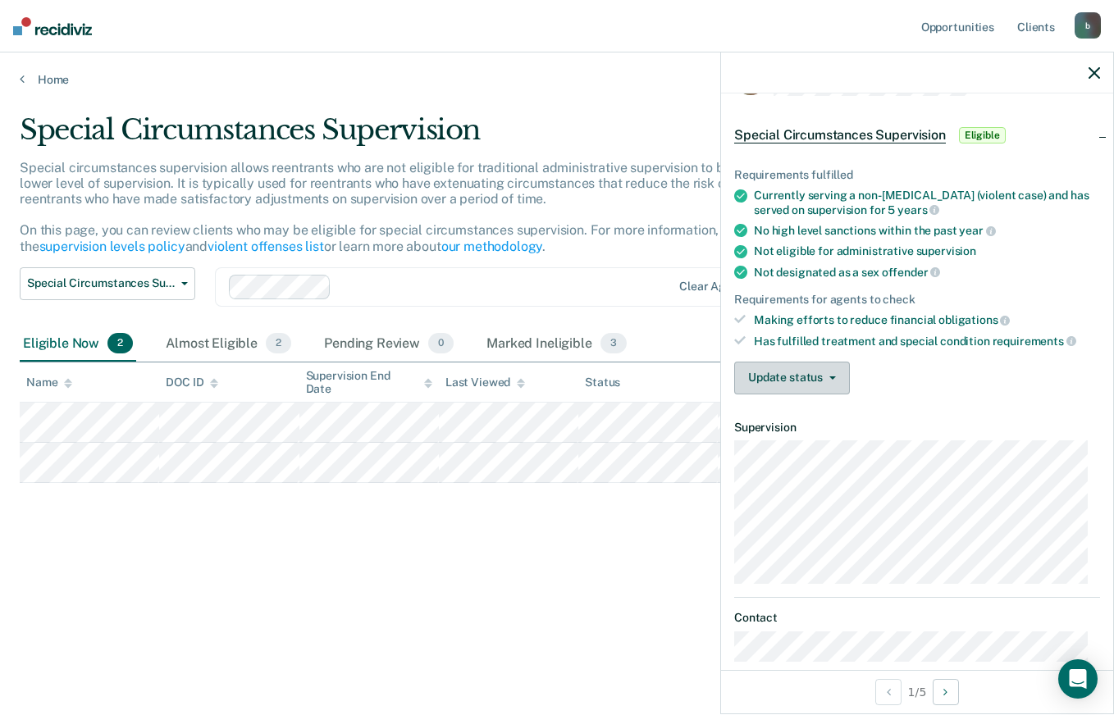
click at [827, 379] on button "Update status" at bounding box center [792, 378] width 116 height 33
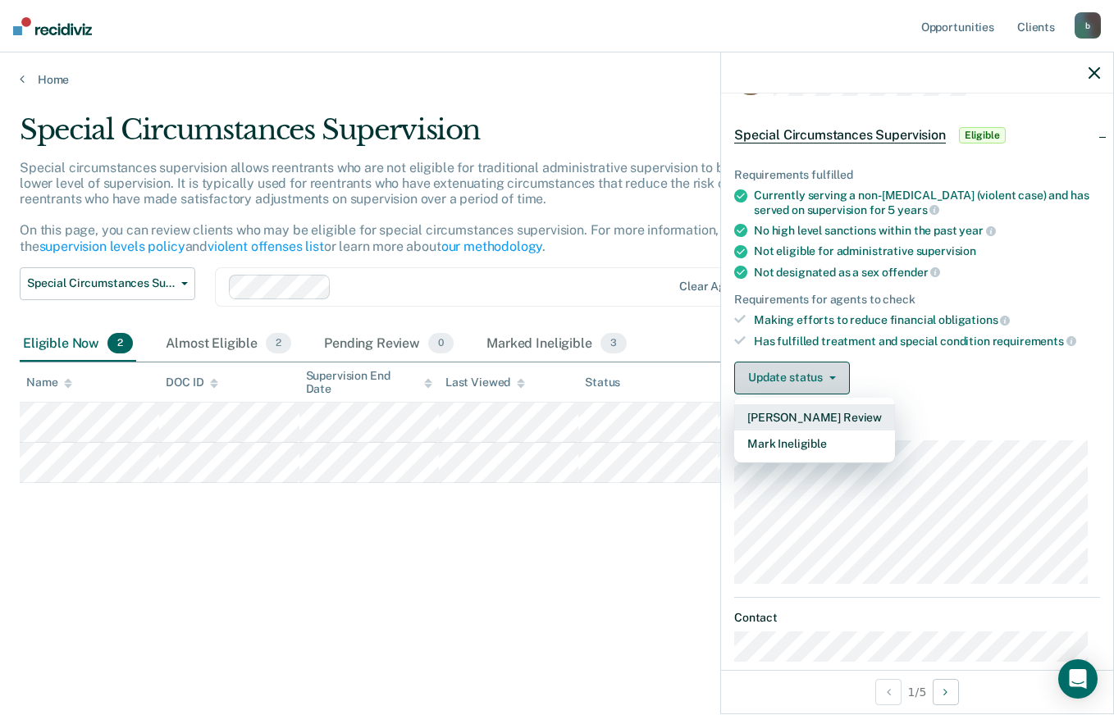
click at [795, 444] on button "Mark Ineligible" at bounding box center [814, 444] width 161 height 26
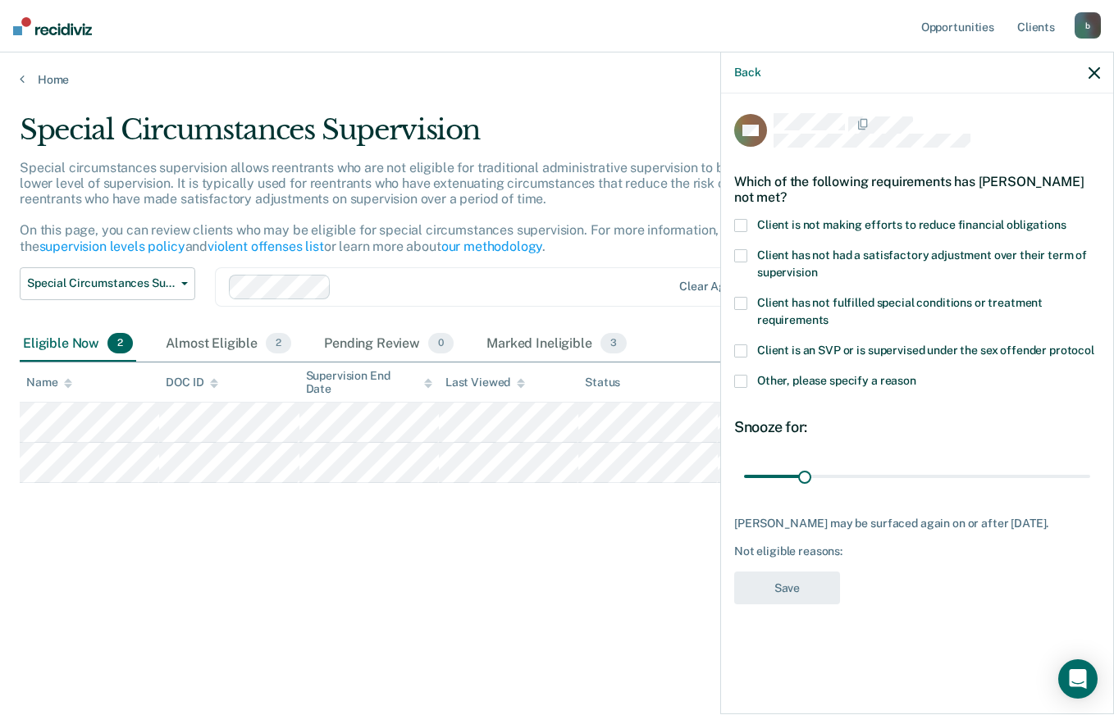
click at [742, 375] on span at bounding box center [740, 381] width 13 height 13
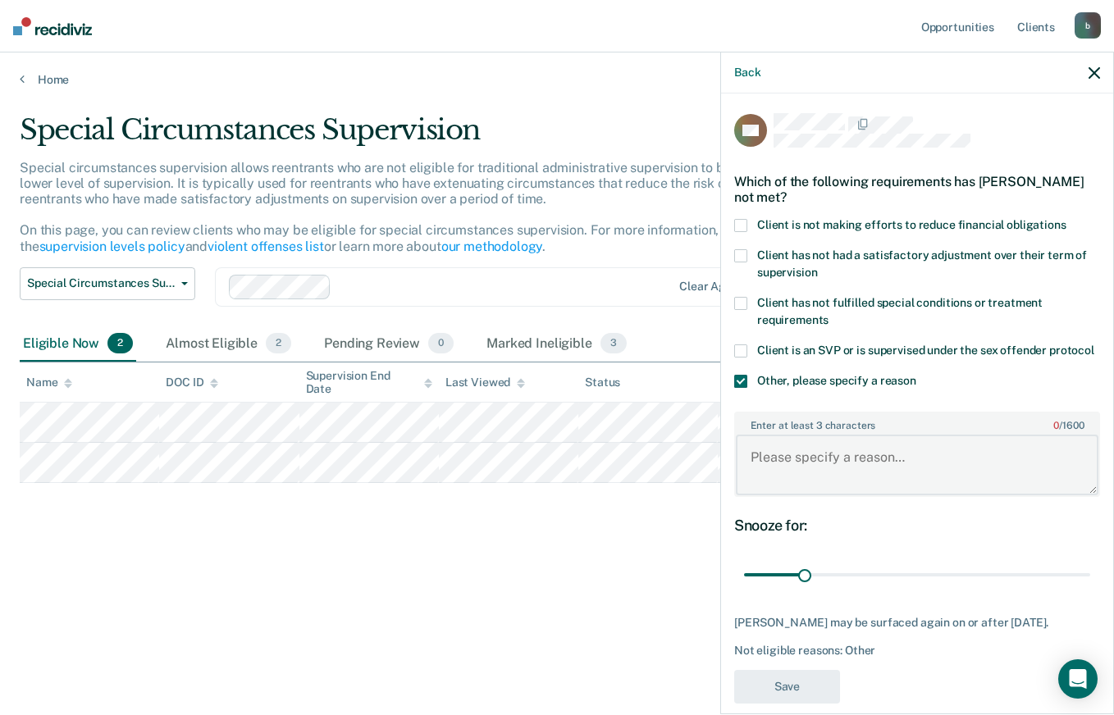
click at [804, 476] on textarea "Enter at least 3 characters 0 / 1600" at bounding box center [917, 465] width 362 height 61
click at [759, 474] on textarea "past marginal adjustment." at bounding box center [917, 465] width 362 height 61
click at [778, 472] on textarea "past marginal adjustment." at bounding box center [917, 465] width 362 height 61
click at [955, 475] on textarea "past marginal adjustment." at bounding box center [917, 465] width 362 height 61
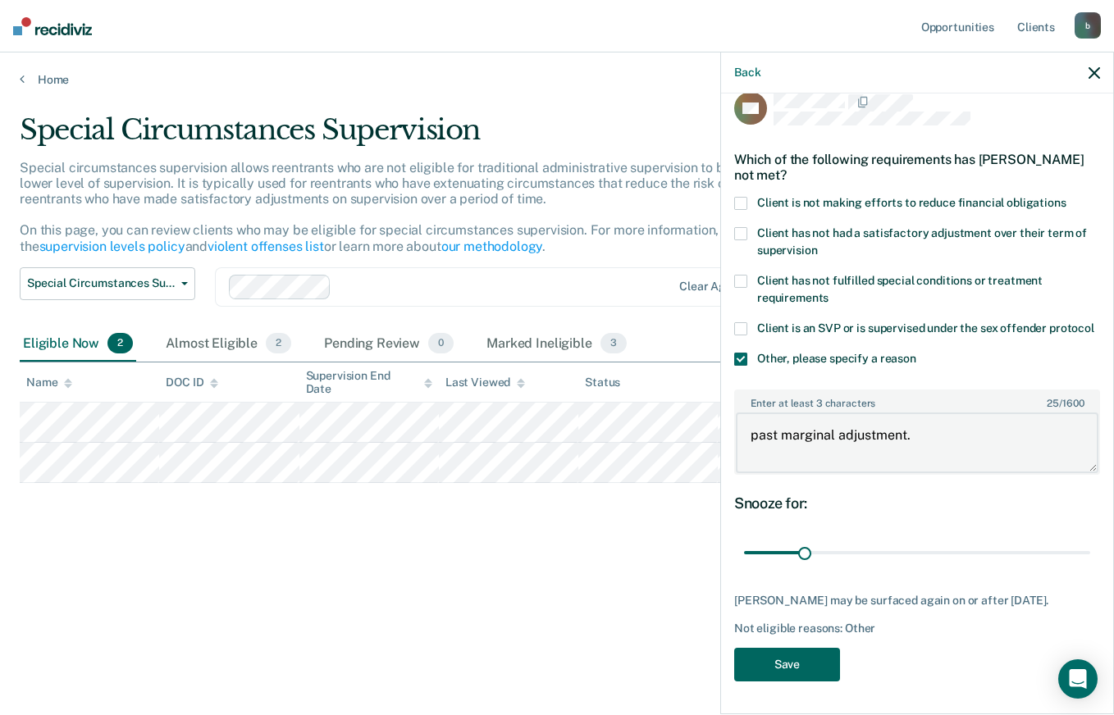
type textarea "past marginal adjustment."
click at [782, 664] on button "Save" at bounding box center [787, 665] width 106 height 34
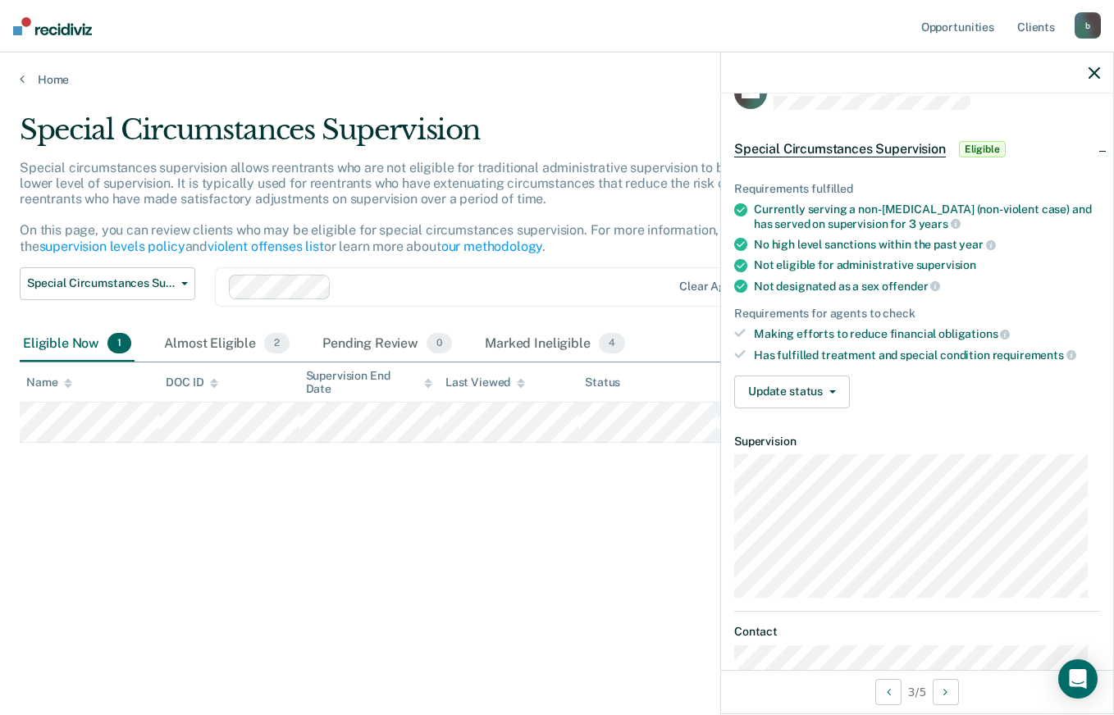
scroll to position [0, 0]
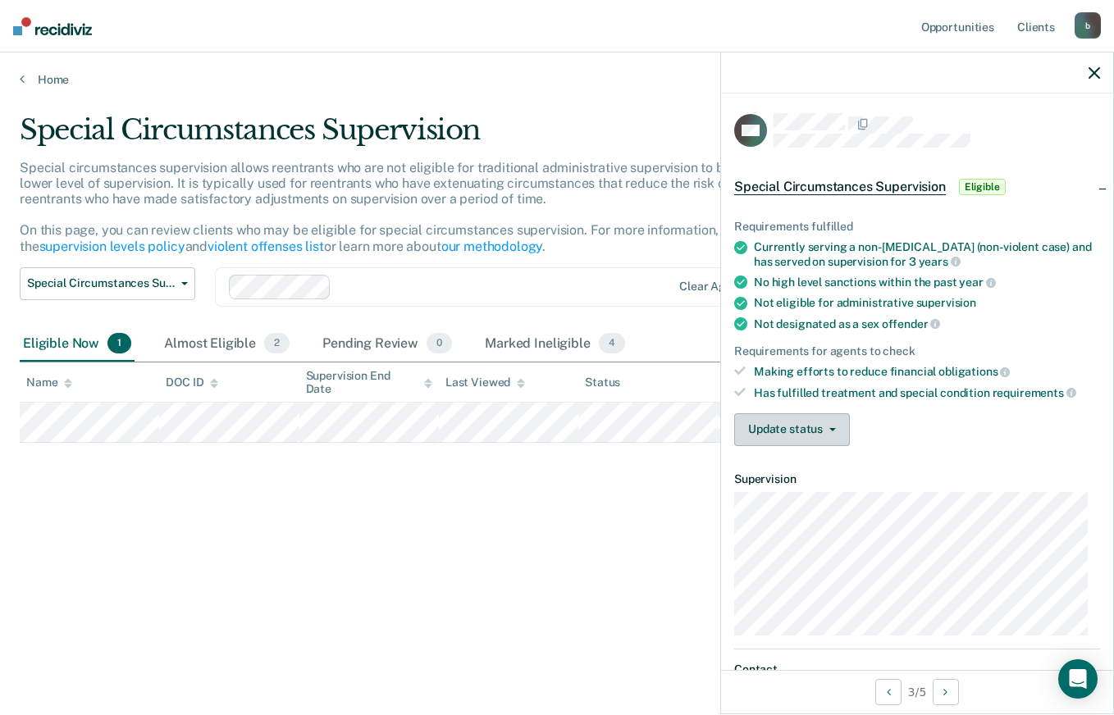
click at [786, 430] on button "Update status" at bounding box center [792, 429] width 116 height 33
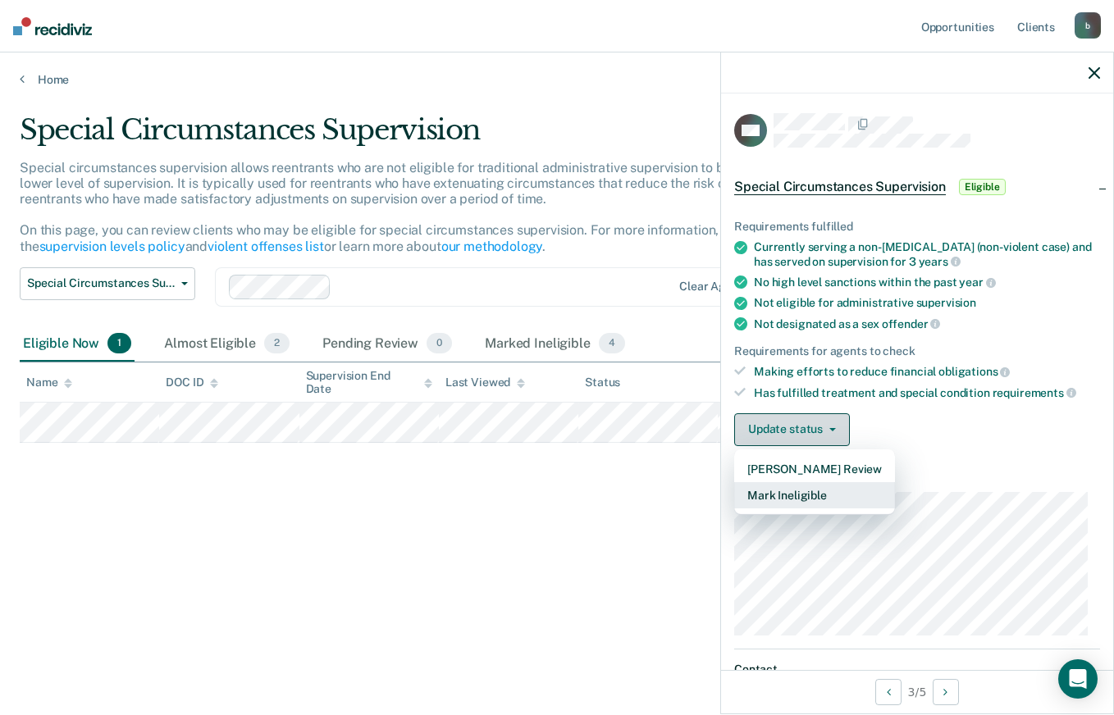
click at [778, 497] on button "Mark Ineligible" at bounding box center [814, 495] width 161 height 26
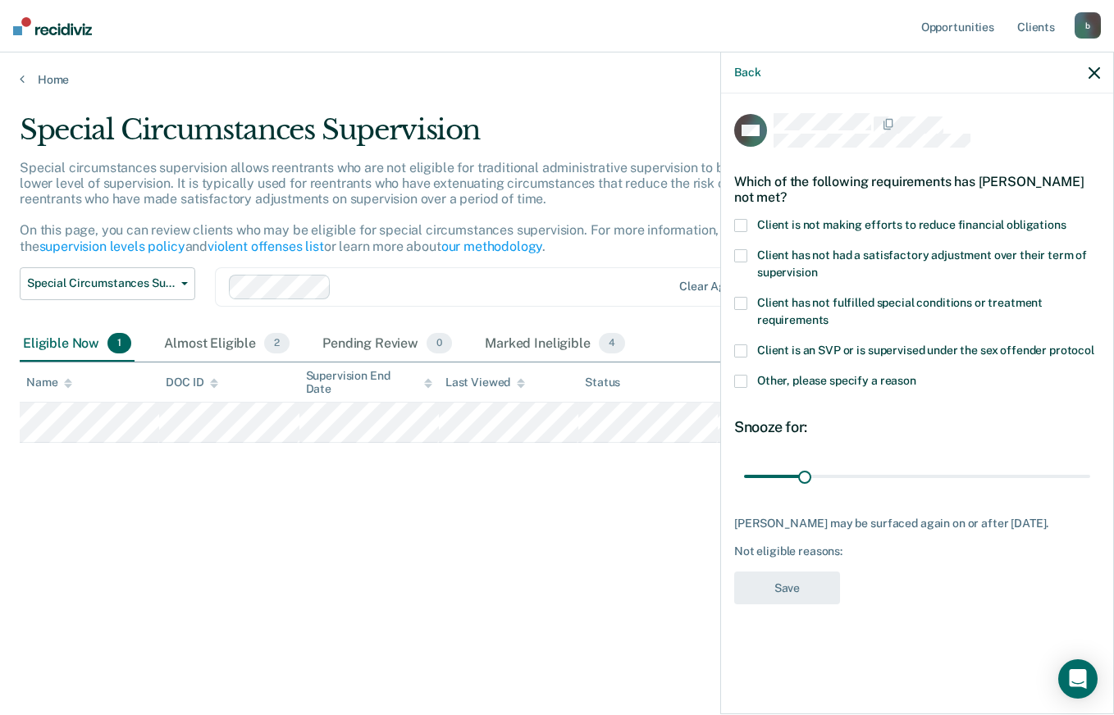
click at [736, 383] on span at bounding box center [740, 381] width 13 height 13
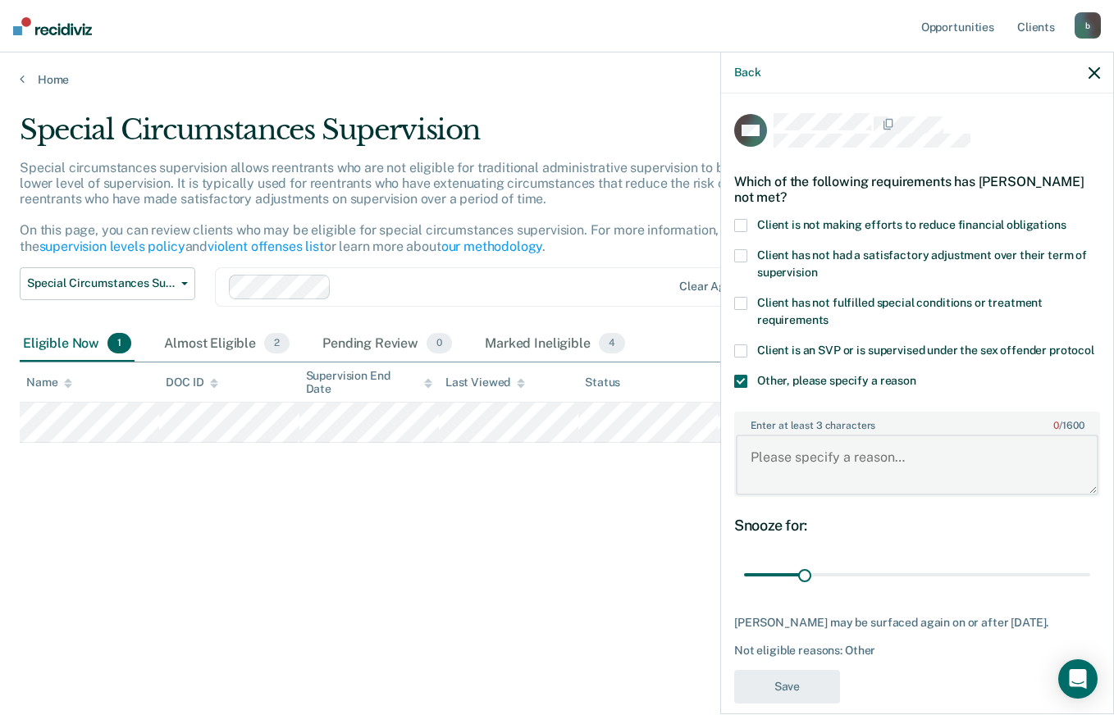
click at [813, 476] on textarea "Enter at least 3 characters 0 / 1600" at bounding box center [917, 465] width 362 height 61
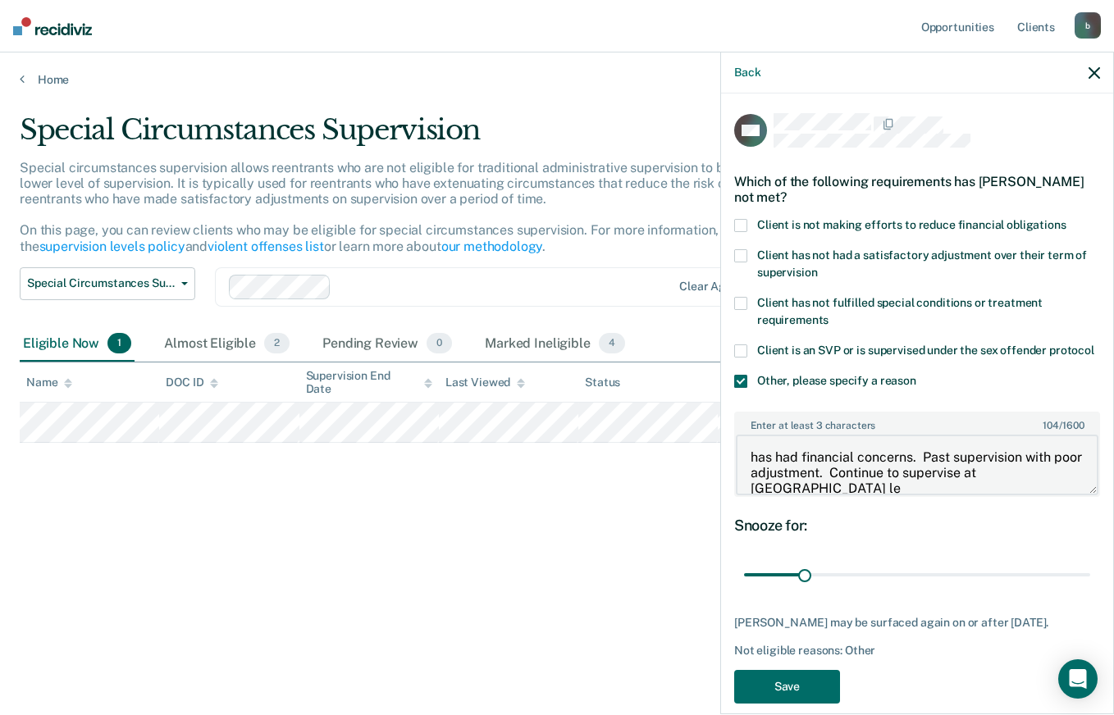
scroll to position [2, 0]
click at [869, 479] on textarea "has had financial concerns. Past supervision with poor adjustment. Continue to …" at bounding box center [917, 465] width 362 height 61
click at [759, 462] on textarea "has had financial concerns. Past supervision with poor adjustment. Continue to …" at bounding box center [917, 465] width 362 height 61
click at [831, 490] on textarea "Has had financial concerns. Past supervision with poor adjustment. Continue to …" at bounding box center [917, 465] width 362 height 61
click at [953, 485] on textarea "Has had financial concerns. Past supervision with poor adjustment. Continue to …" at bounding box center [917, 465] width 362 height 61
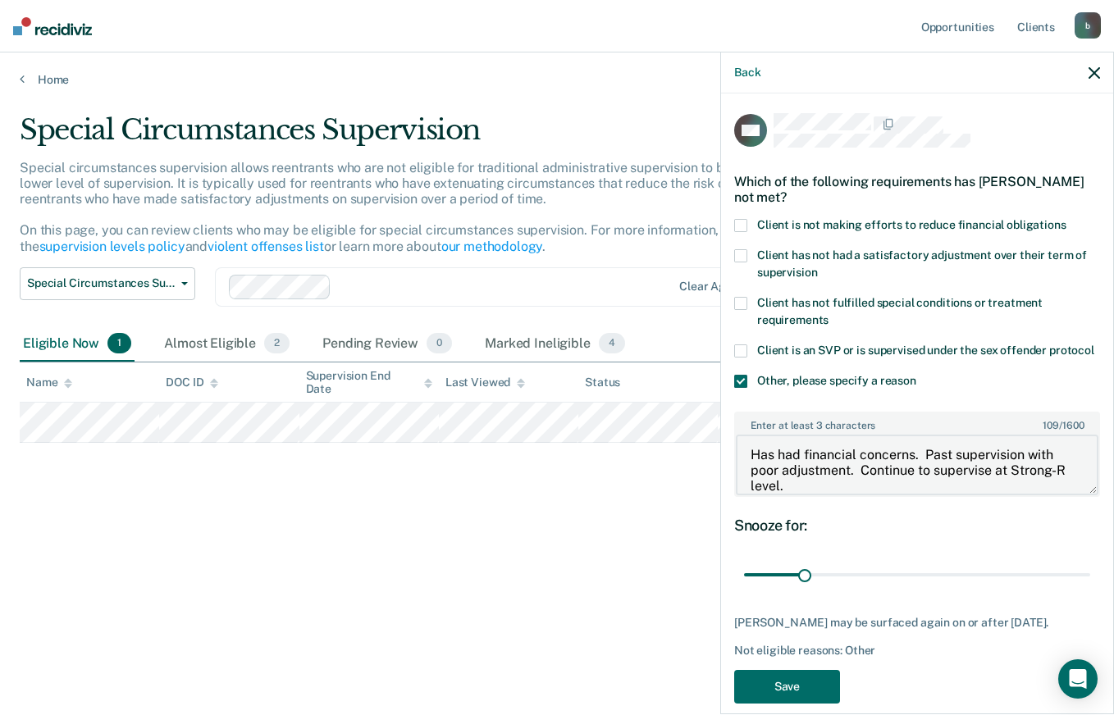
scroll to position [52, 0]
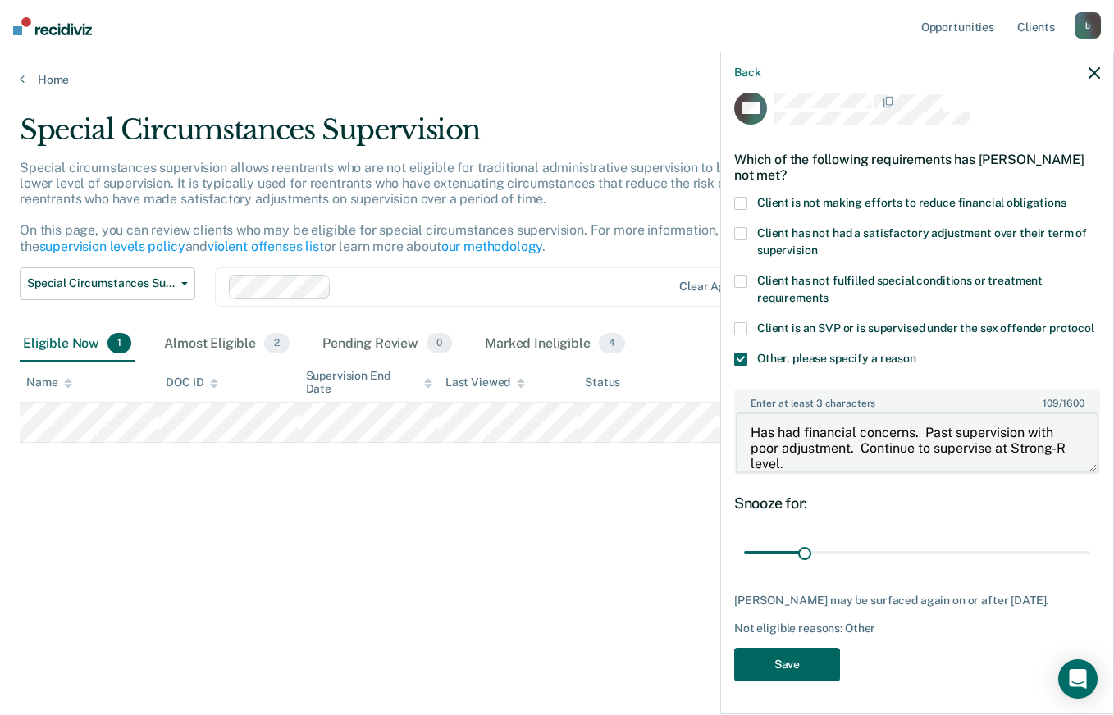
type textarea "Has had financial concerns. Past supervision with poor adjustment. Continue to …"
click at [797, 667] on button "Save" at bounding box center [787, 665] width 106 height 34
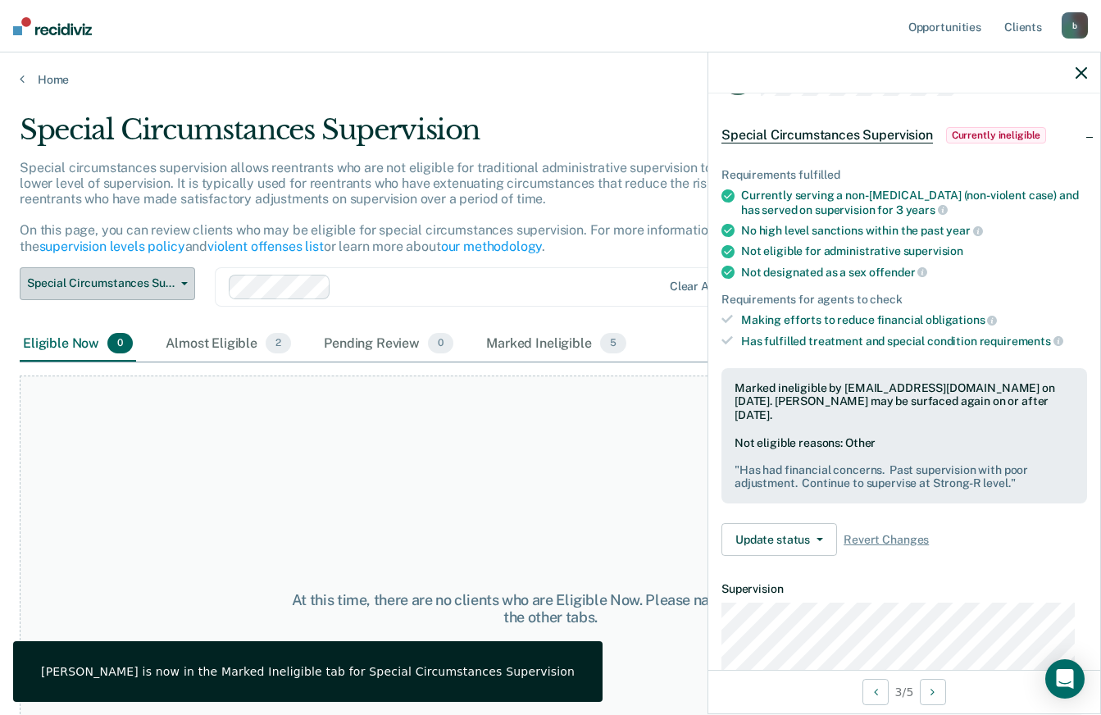
click at [185, 283] on icon "button" at bounding box center [184, 283] width 7 height 3
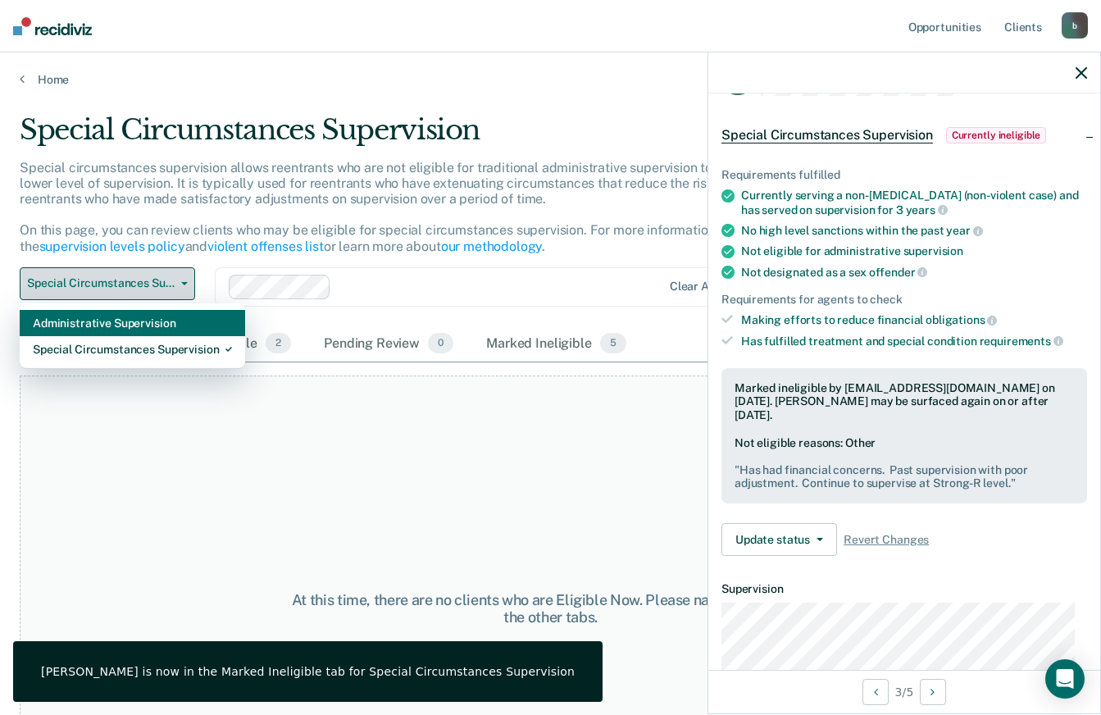
click at [107, 329] on div "Administrative Supervision" at bounding box center [132, 323] width 199 height 26
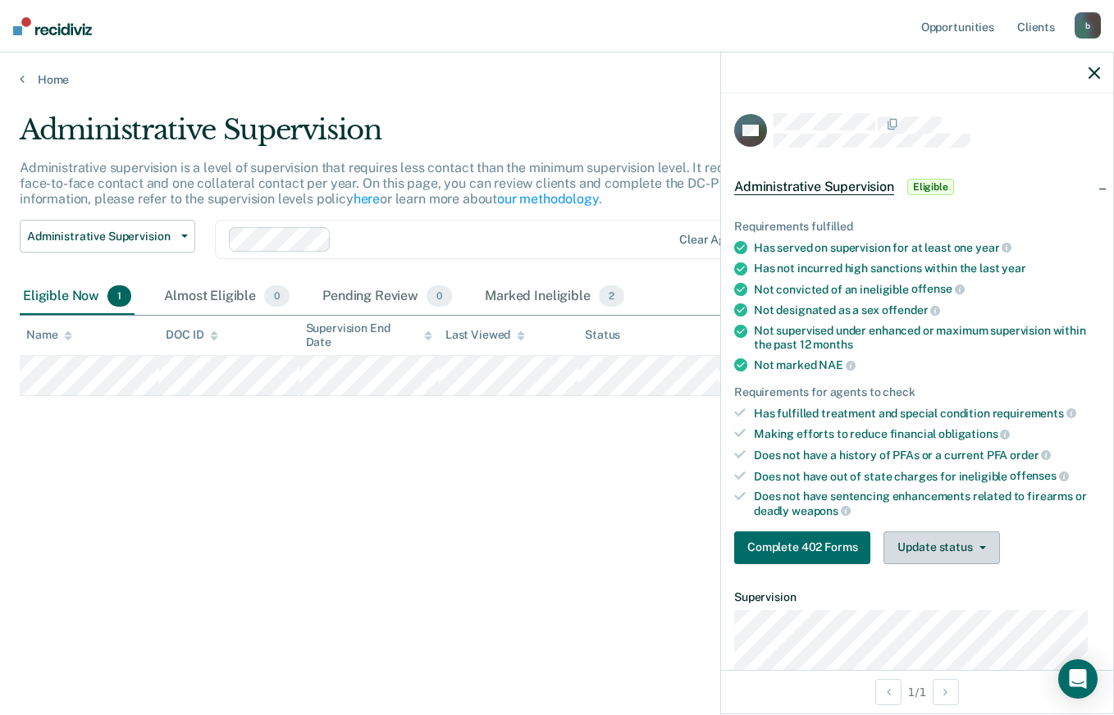
click at [953, 549] on button "Update status" at bounding box center [941, 547] width 116 height 33
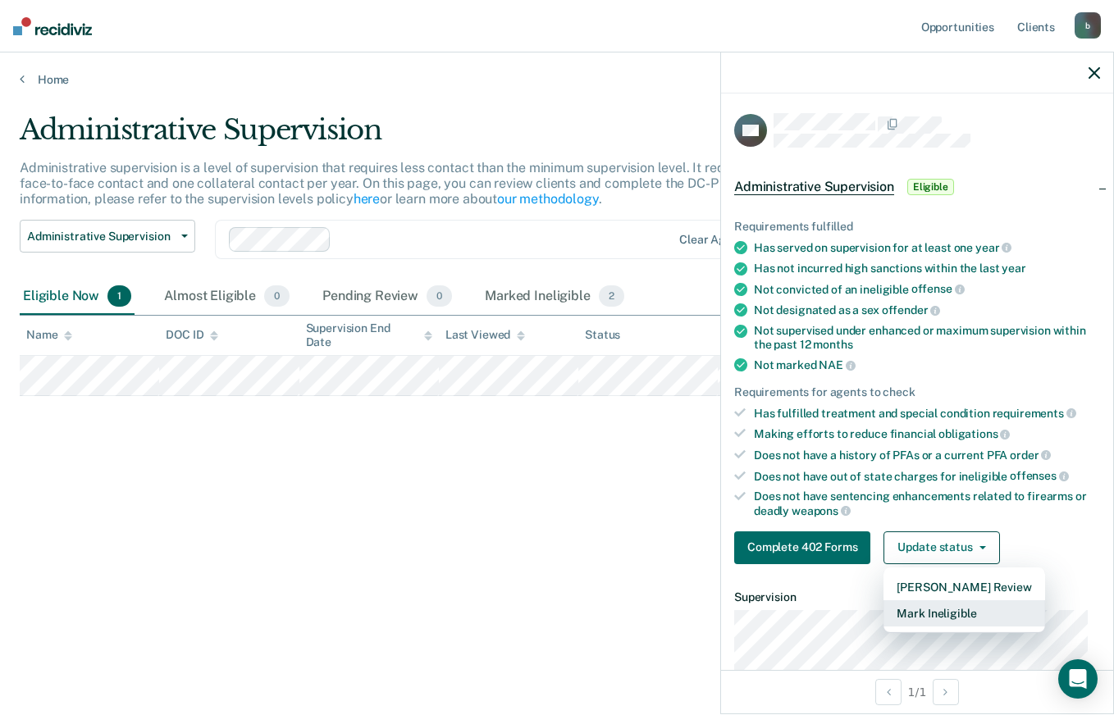
click at [919, 613] on button "Mark Ineligible" at bounding box center [963, 613] width 161 height 26
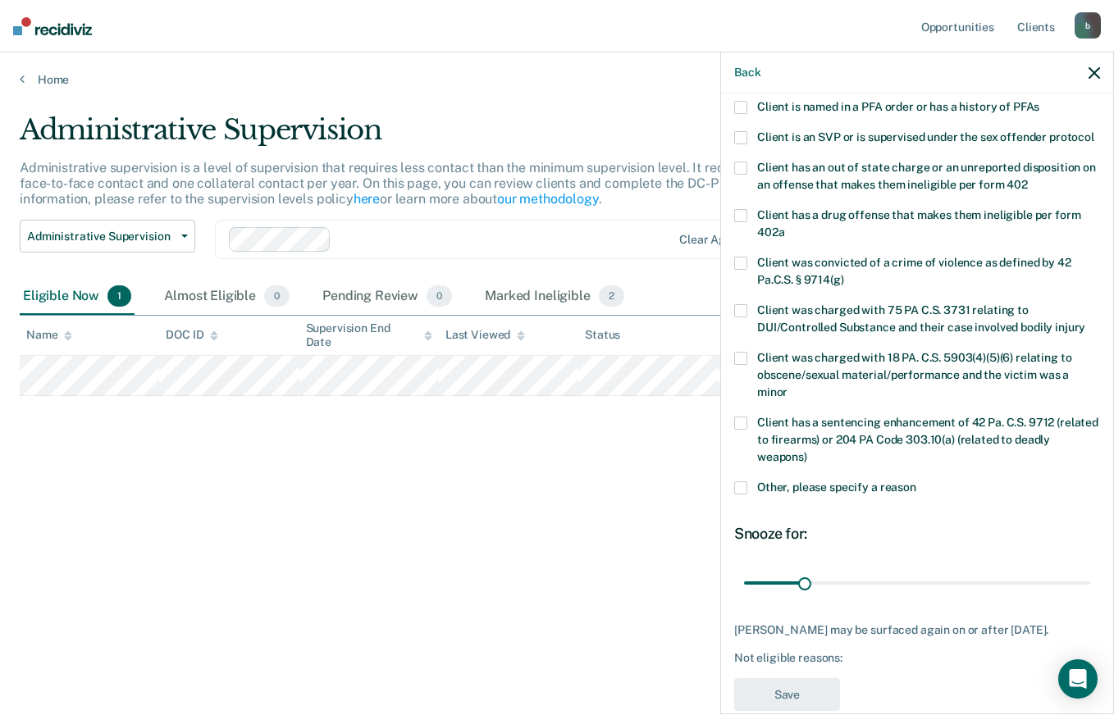
scroll to position [197, 0]
click at [740, 494] on span at bounding box center [740, 487] width 13 height 13
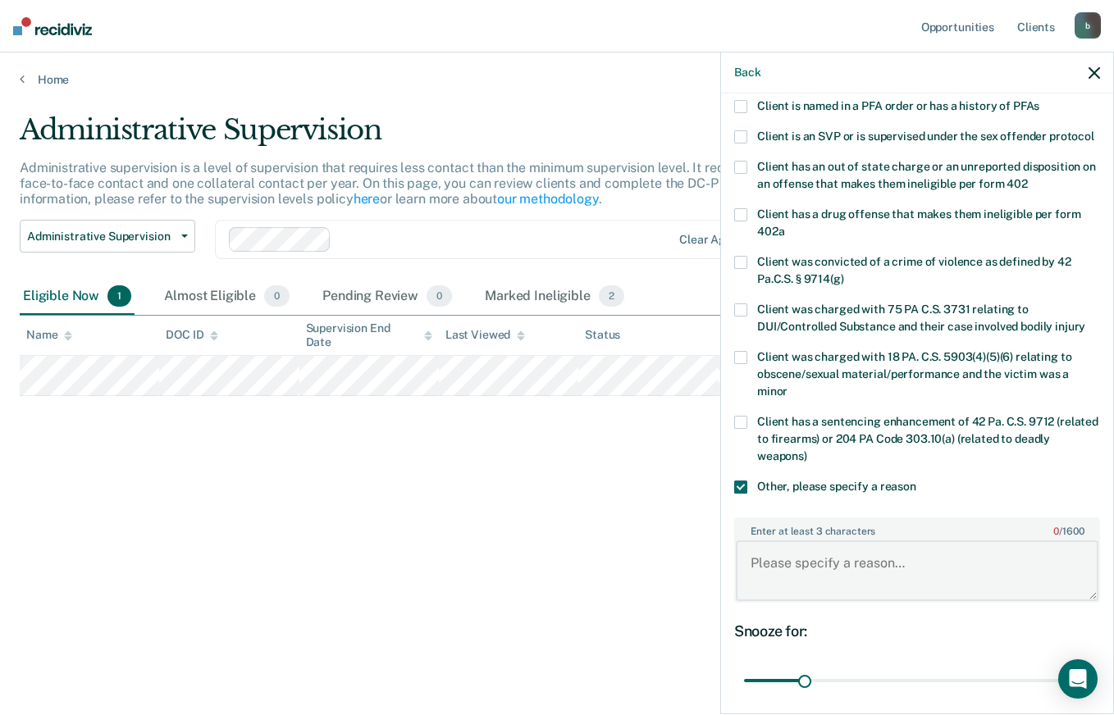
click at [825, 580] on textarea "Enter at least 3 characters 0 / 1600" at bounding box center [917, 570] width 362 height 61
click at [863, 580] on textarea "possible past PFA. awaiting confirmation." at bounding box center [917, 570] width 362 height 61
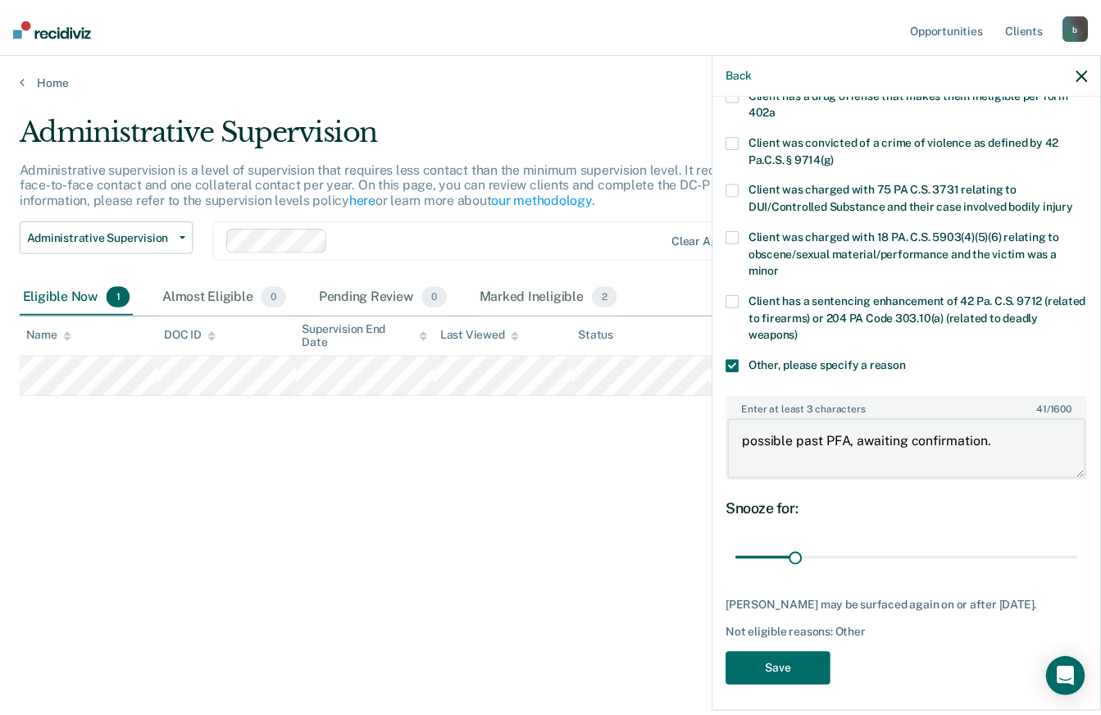
scroll to position [332, 0]
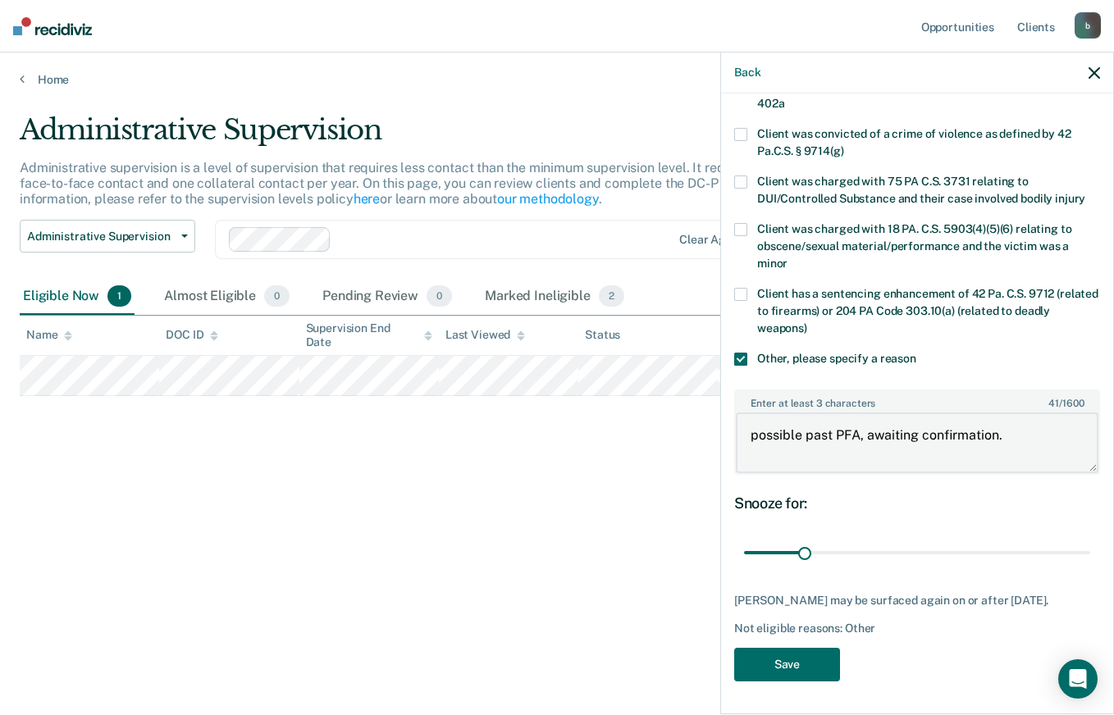
type textarea "possible past PFA, awaiting confirmation."
click at [794, 681] on button "Save" at bounding box center [787, 665] width 106 height 34
